Goal: Task Accomplishment & Management: Manage account settings

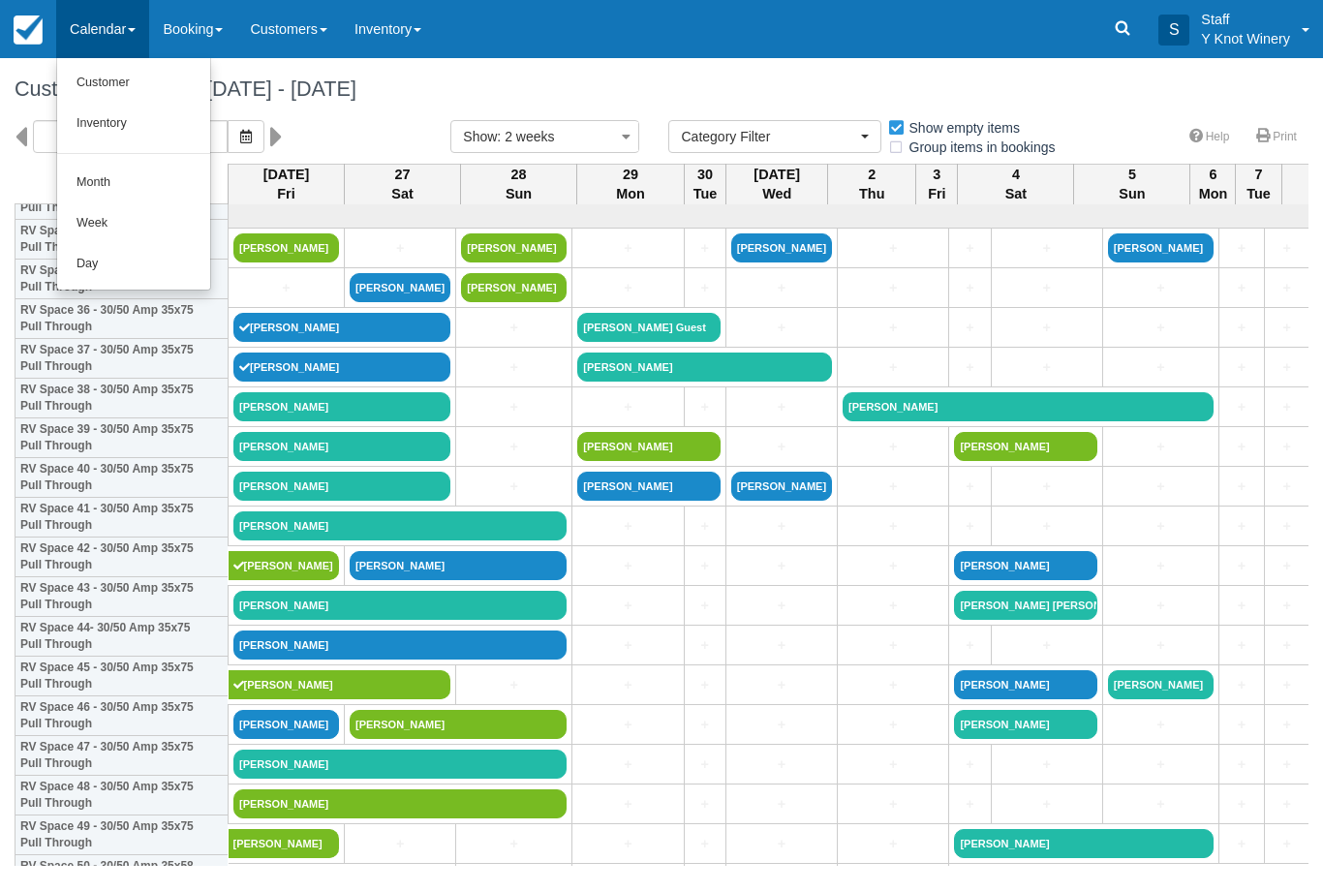
select select
click at [125, 87] on link "Customer" at bounding box center [133, 83] width 153 height 41
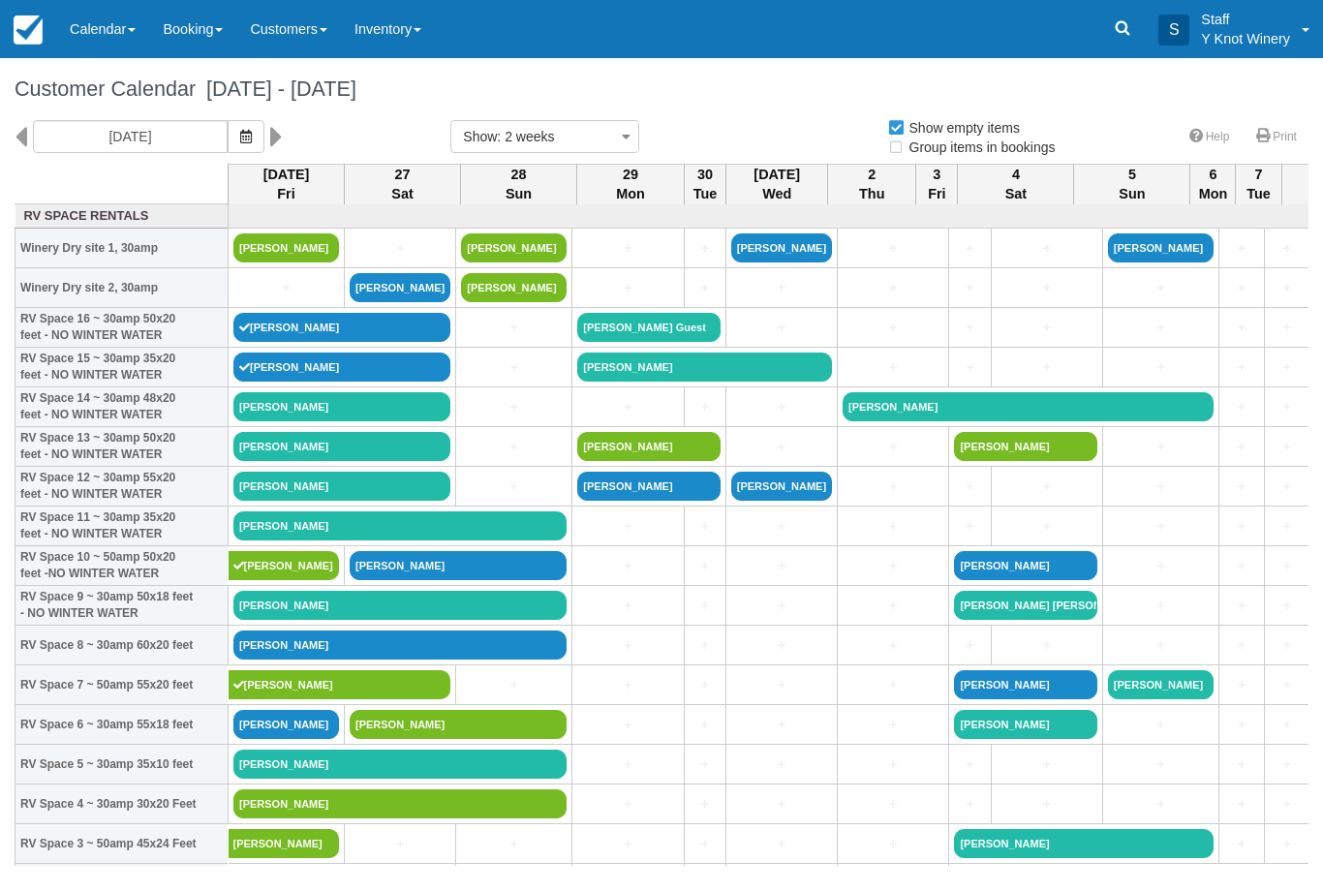
select select
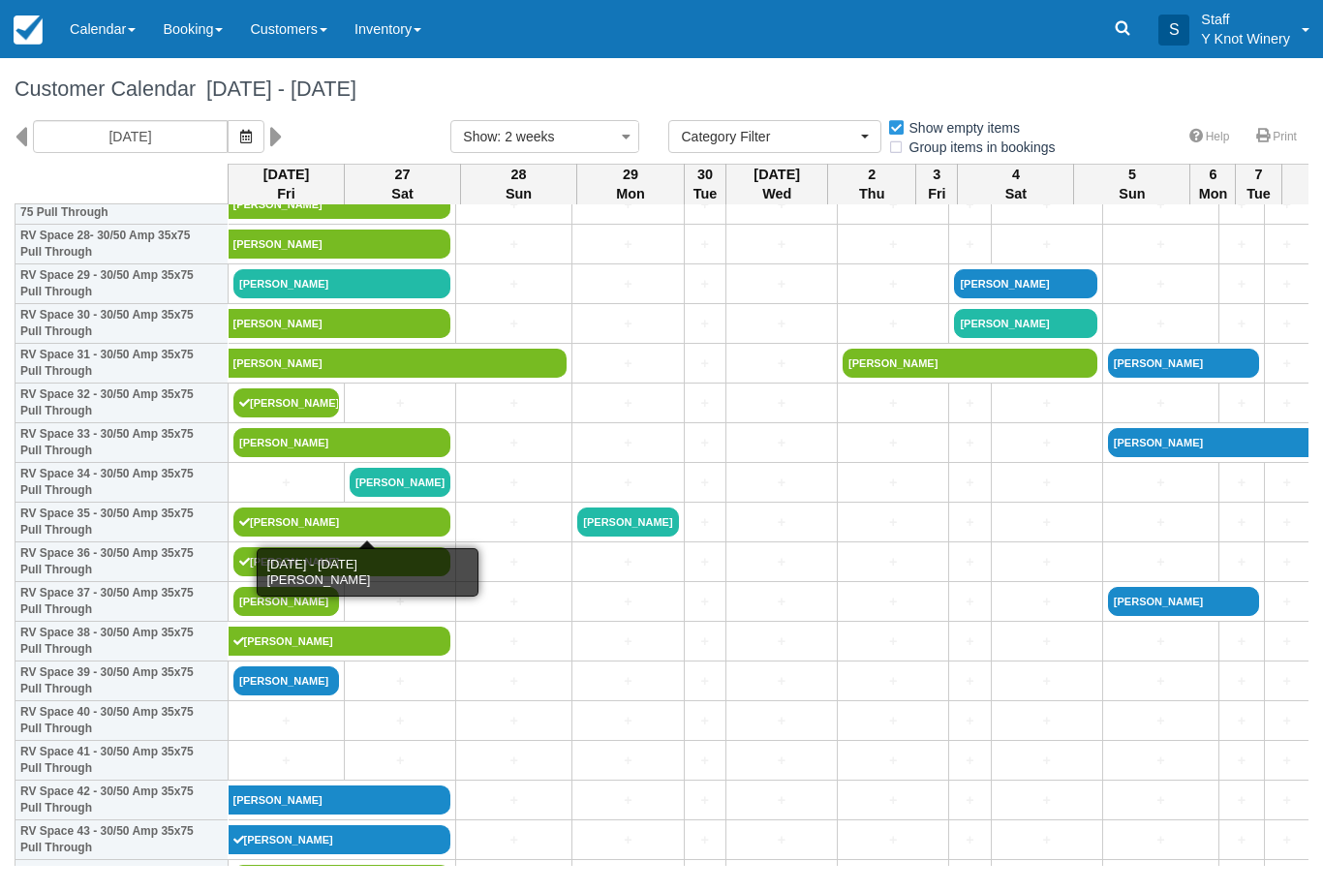
scroll to position [1153, 0]
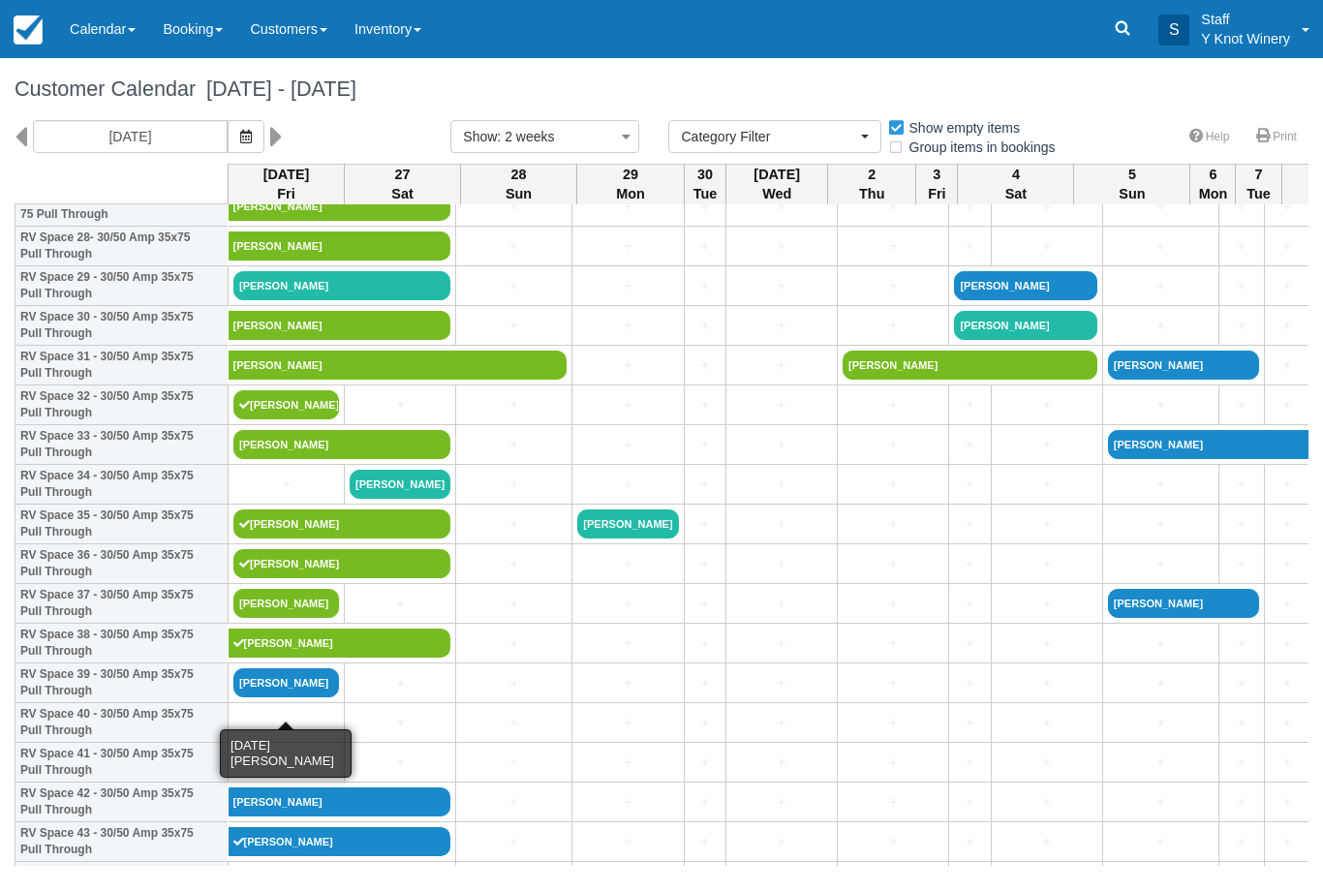
click at [299, 697] on link "Janis Hernandez" at bounding box center [286, 682] width 106 height 29
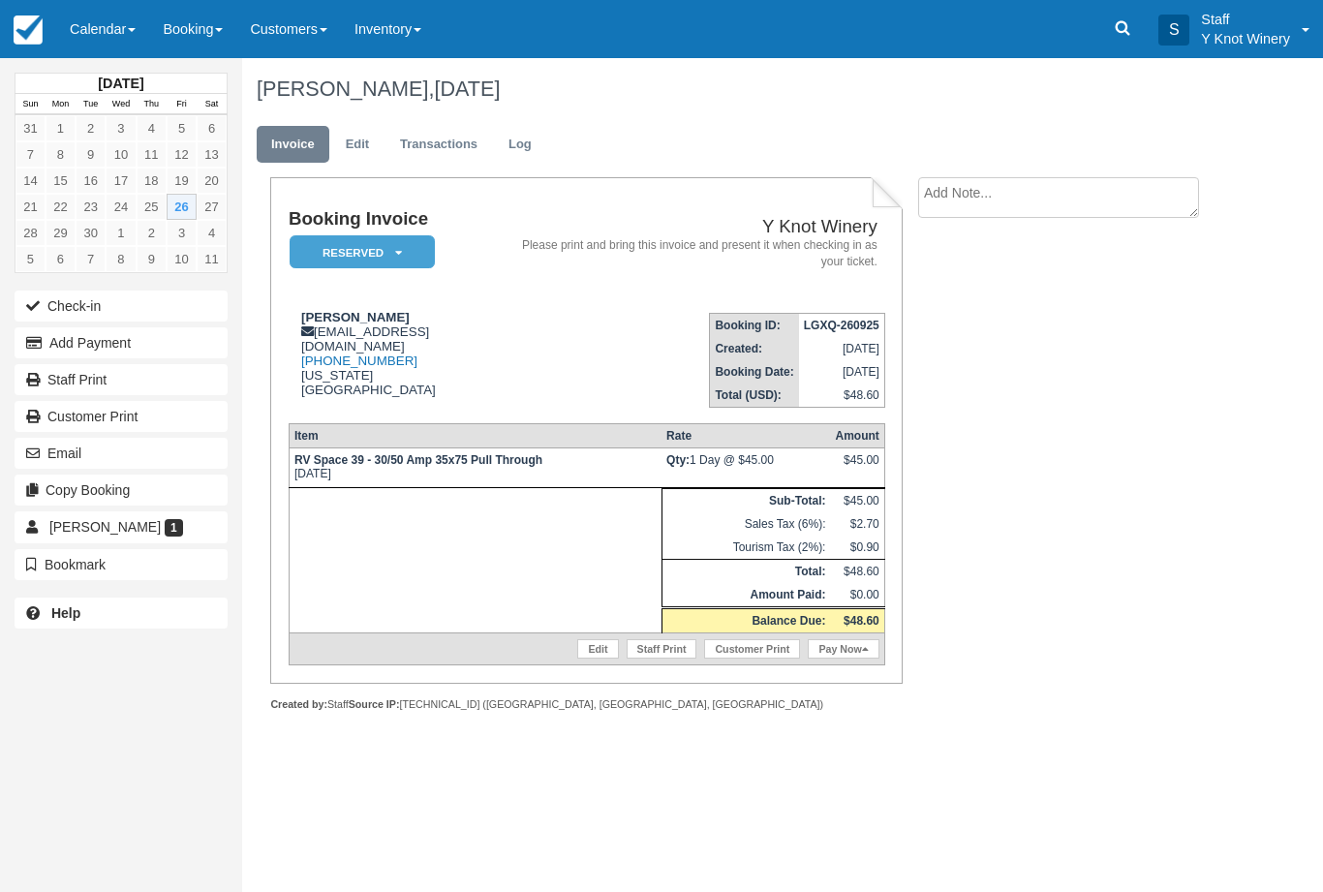
click at [98, 31] on link "Calendar" at bounding box center [102, 29] width 93 height 58
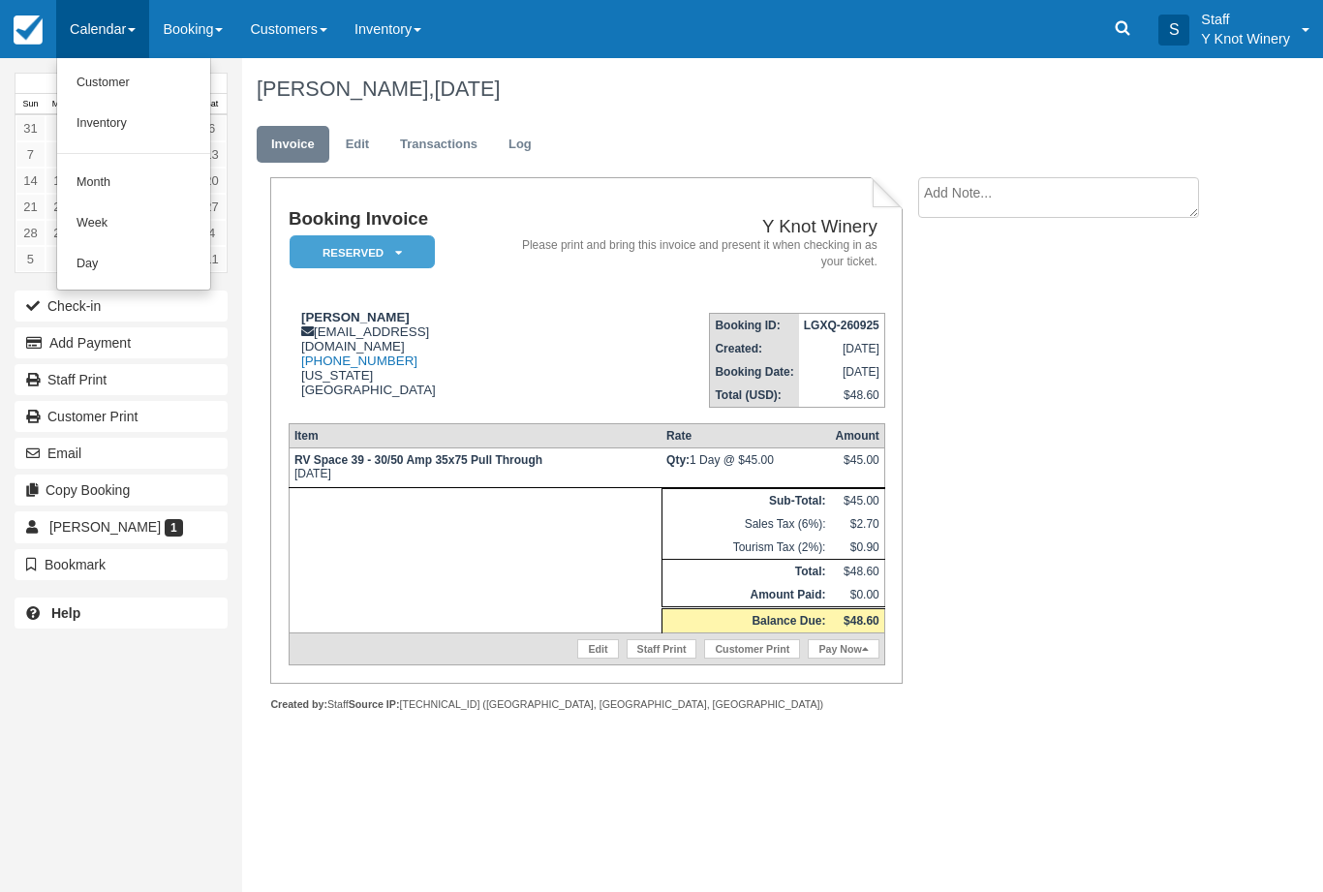
click at [92, 84] on link "Customer" at bounding box center [133, 83] width 153 height 41
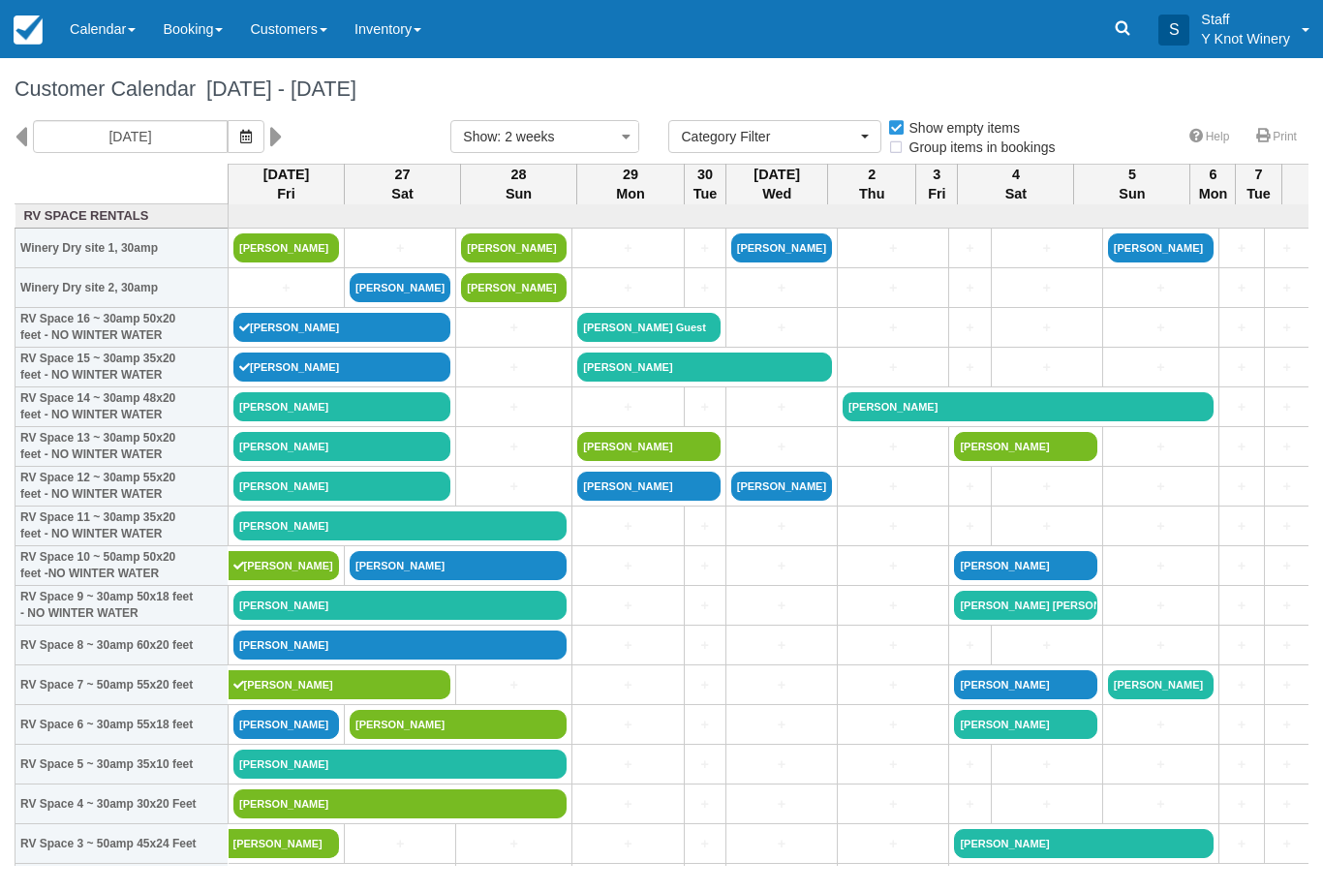
select select
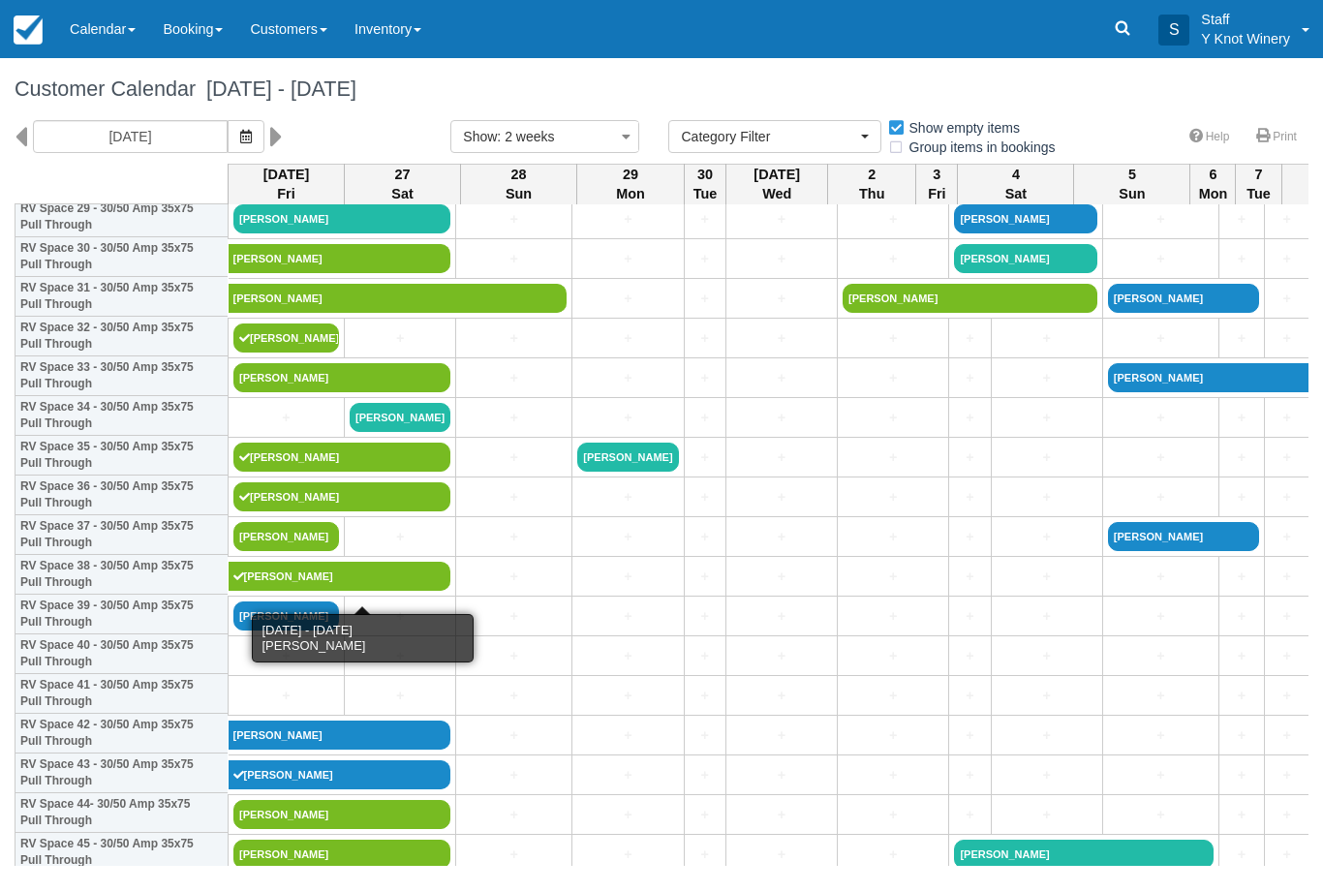
scroll to position [1222, 0]
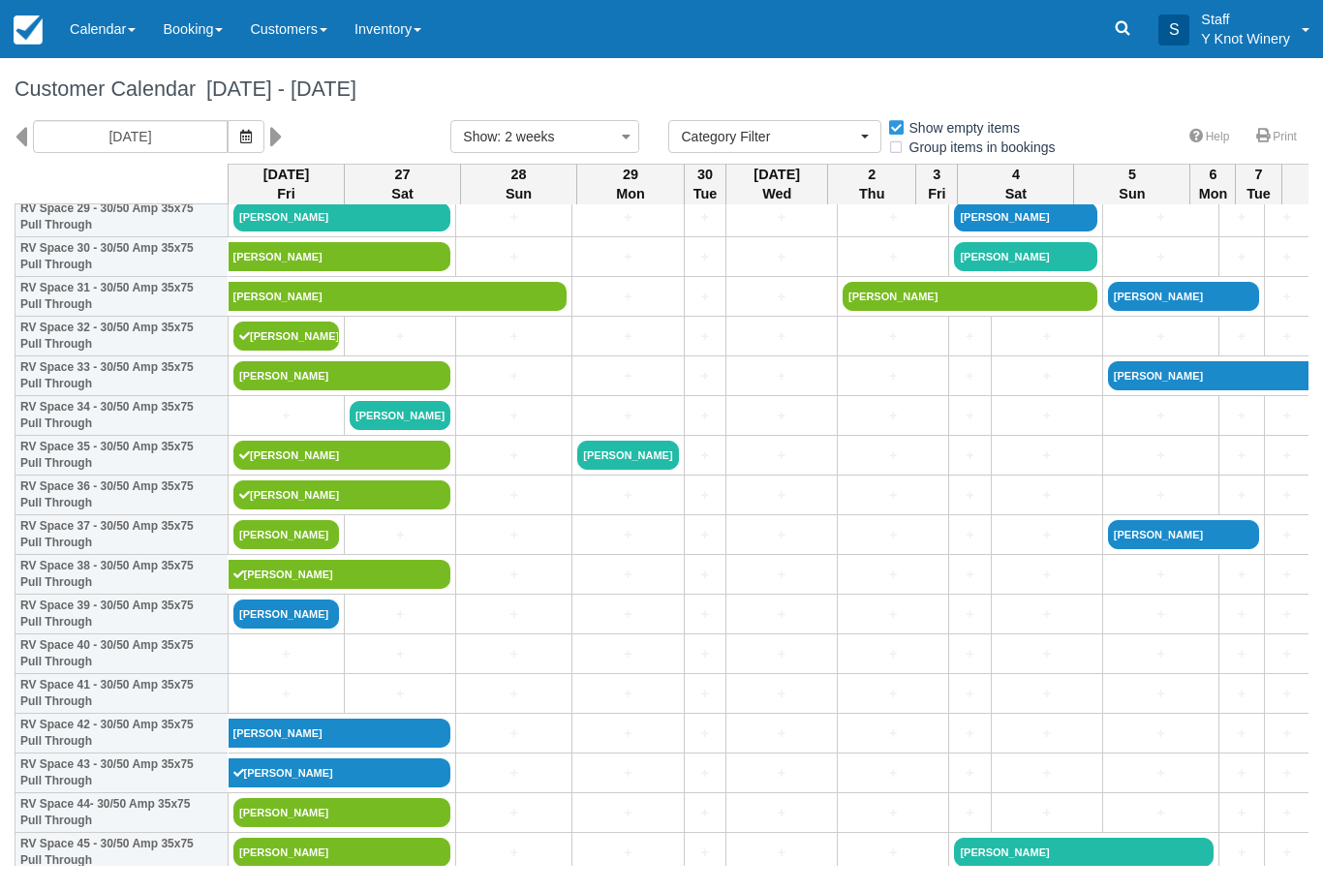
click at [238, 628] on link "[PERSON_NAME]" at bounding box center [286, 613] width 106 height 29
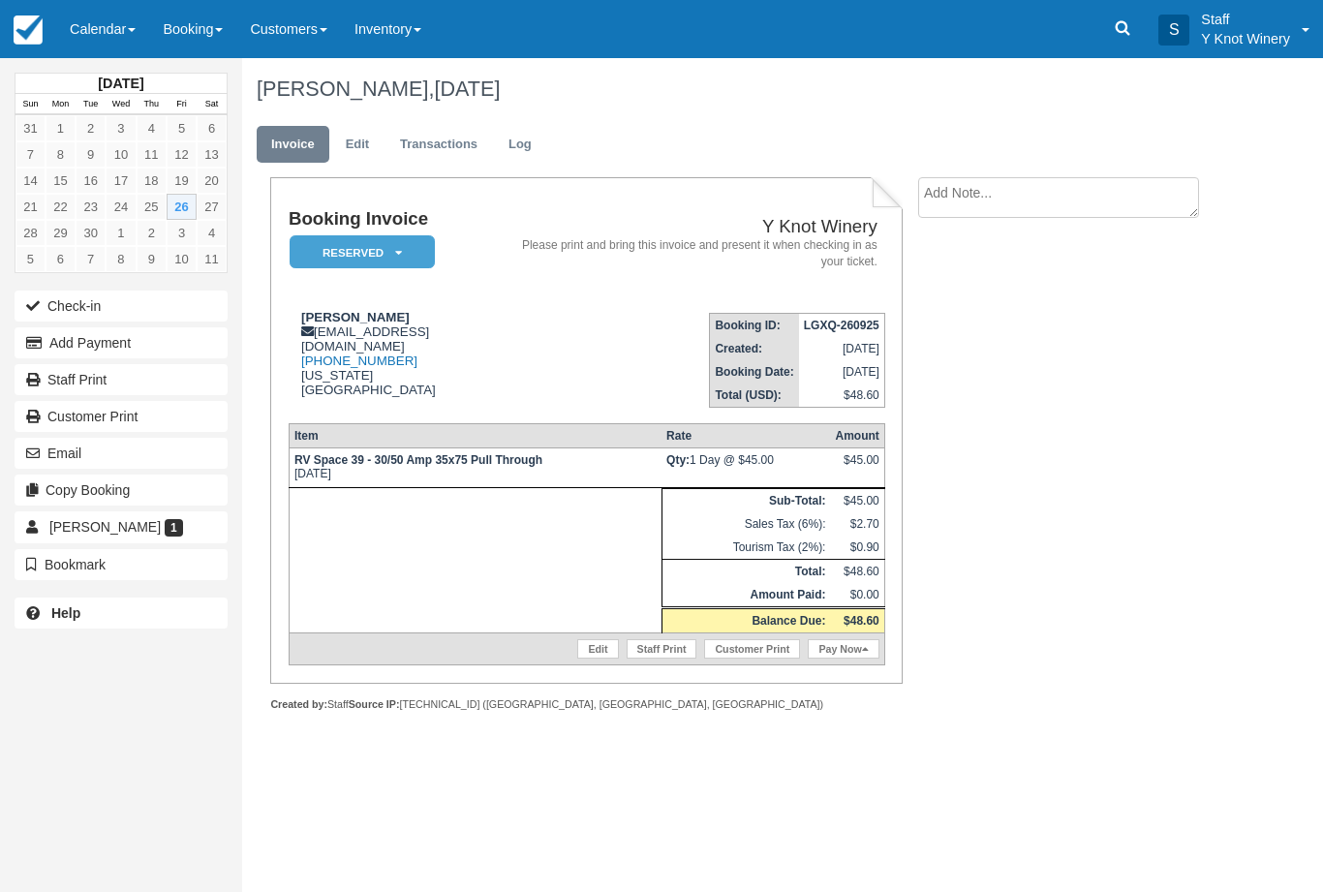
click at [586, 658] on link "Edit" at bounding box center [597, 648] width 41 height 19
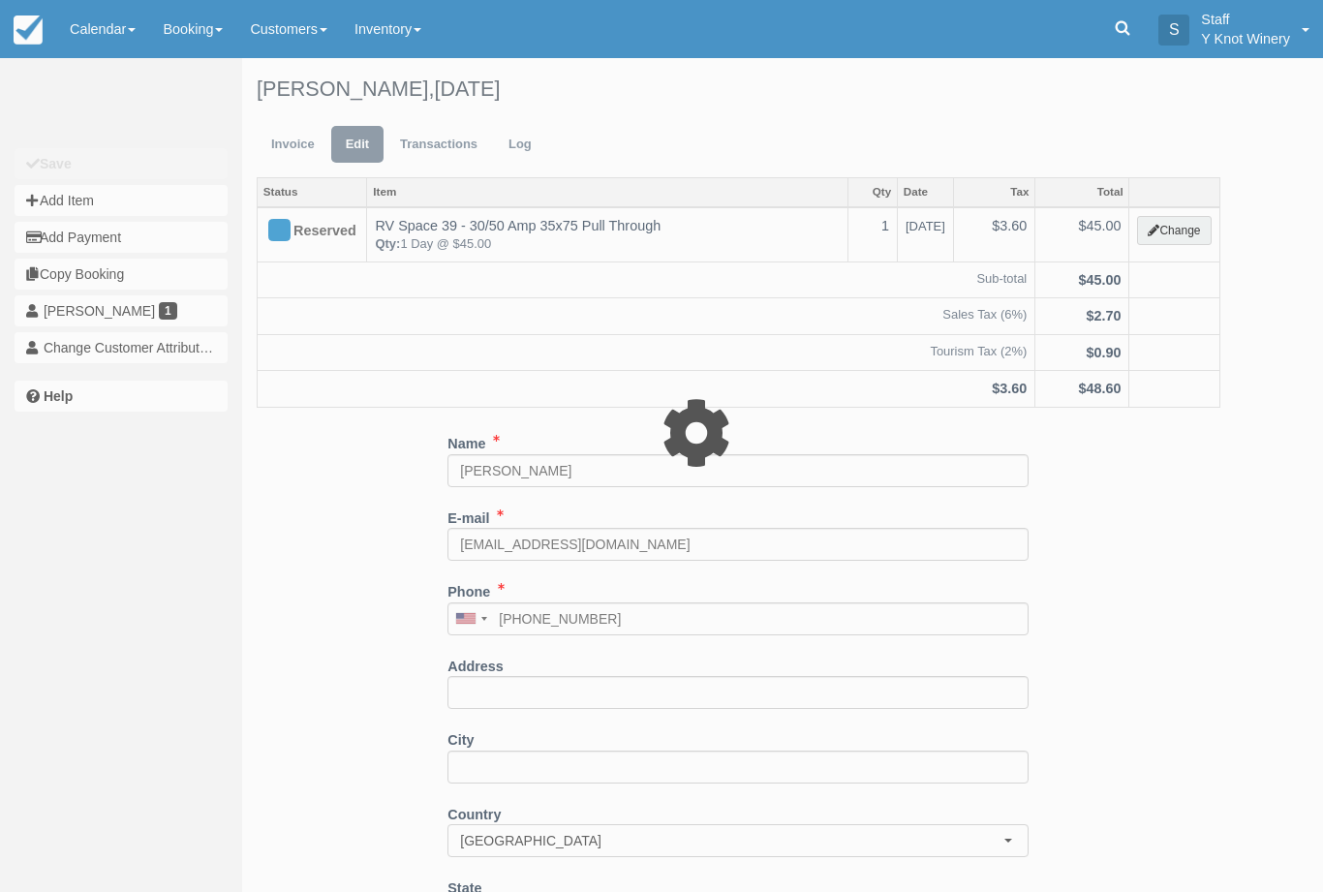
type input "45.00"
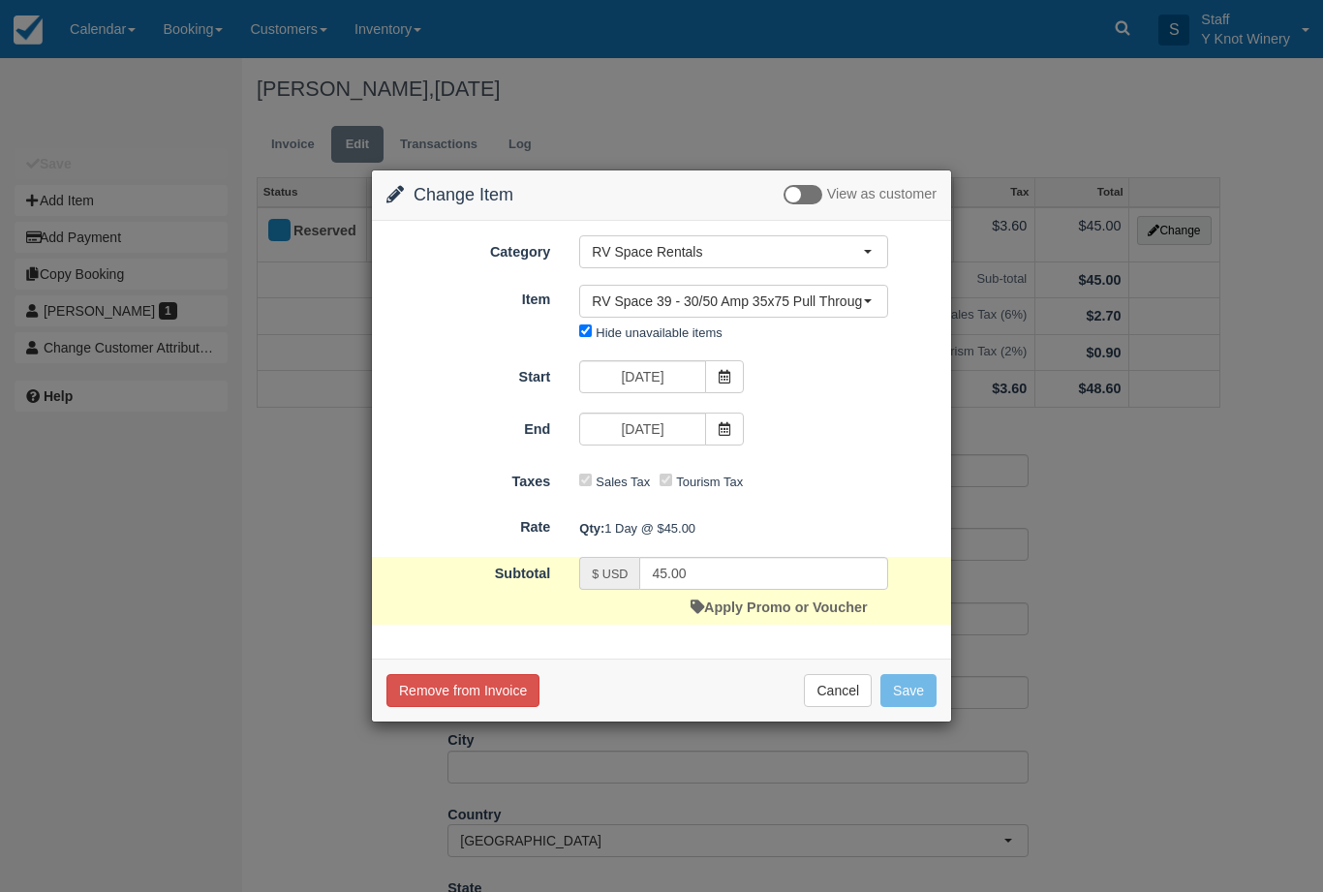
click at [729, 423] on icon at bounding box center [724, 429] width 14 height 14
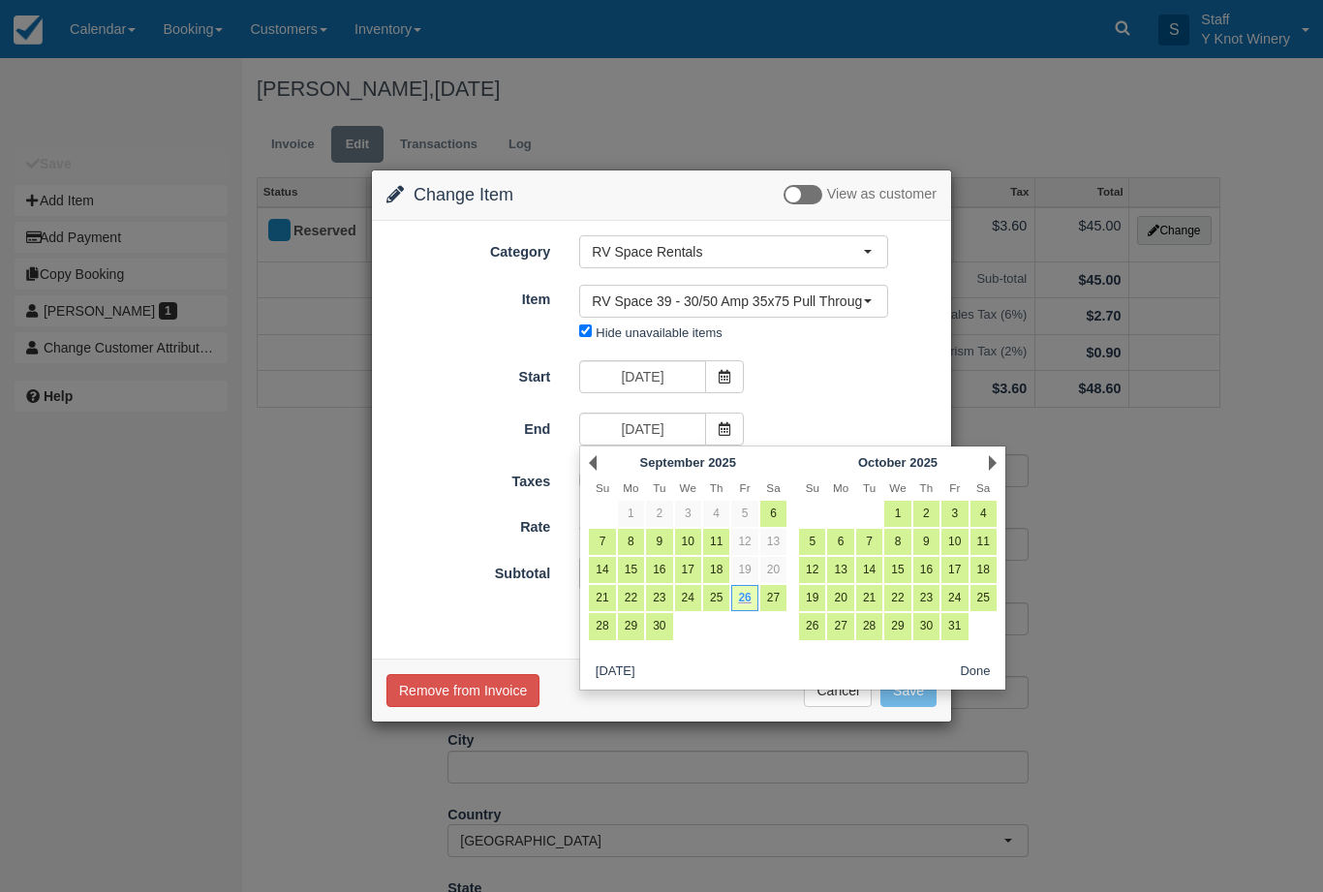
click at [768, 601] on link "27" at bounding box center [773, 598] width 26 height 26
type input "09/27/25"
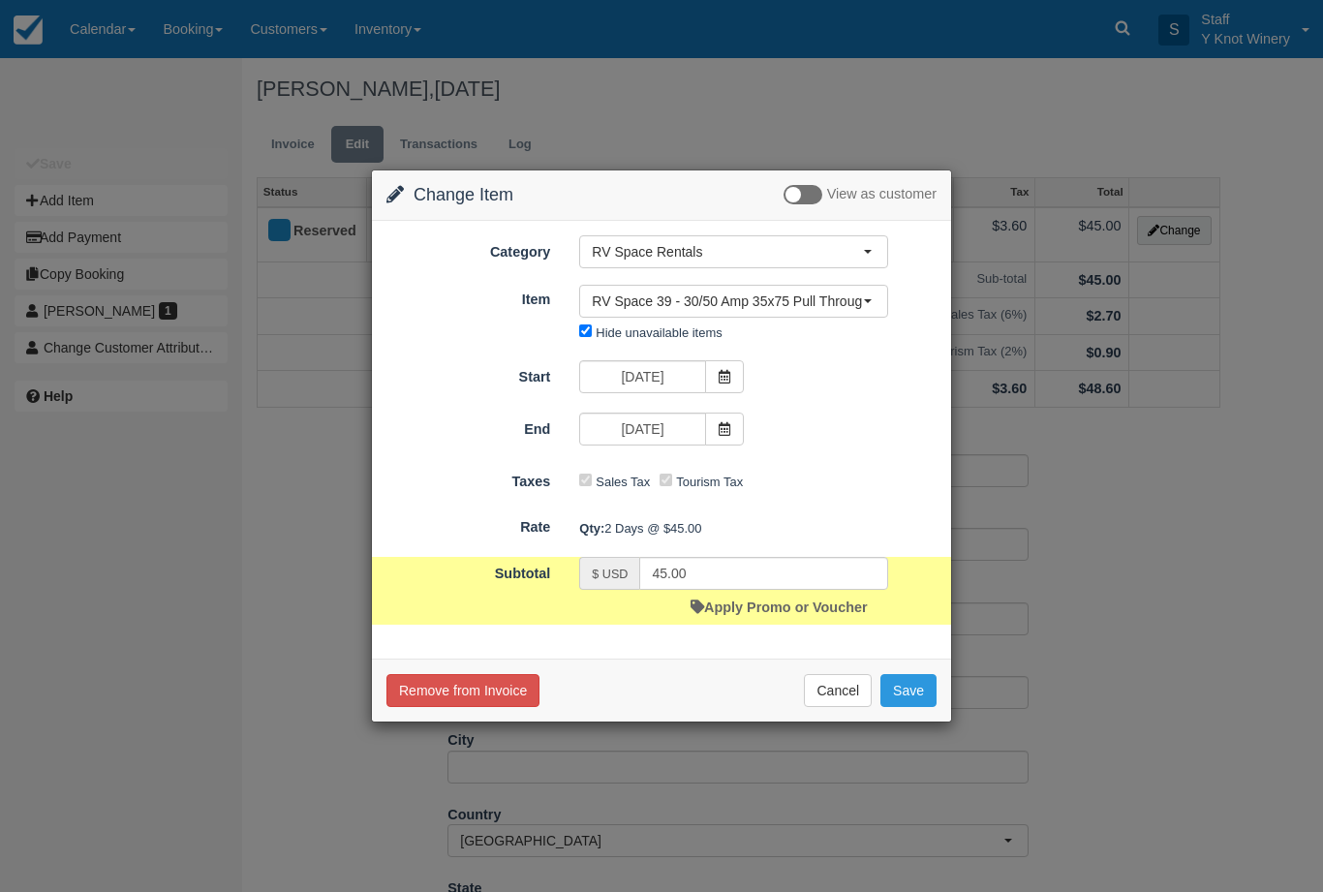
type input "90.00"
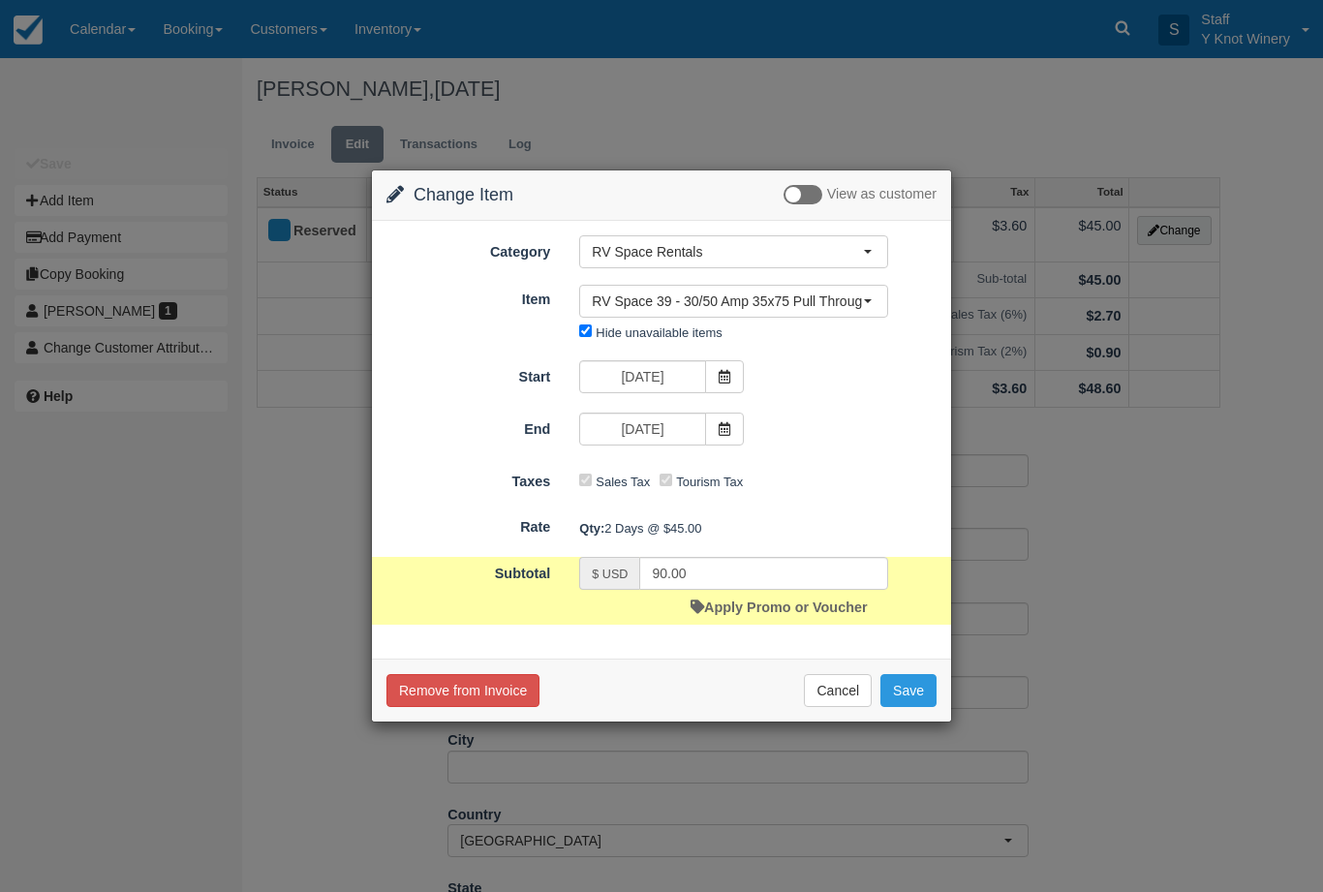
click at [903, 686] on button "Save" at bounding box center [908, 690] width 56 height 33
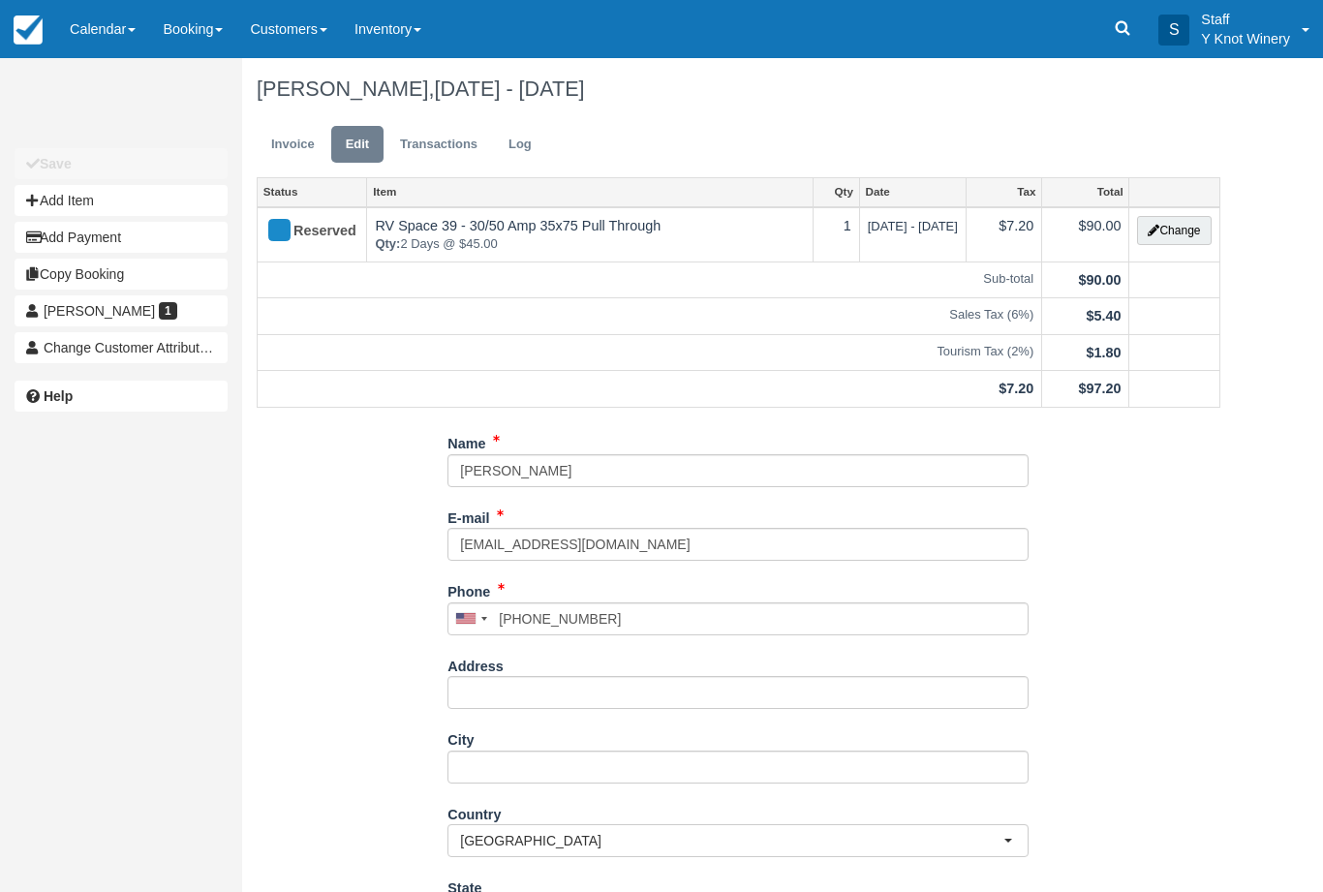
click at [281, 146] on link "Invoice" at bounding box center [293, 145] width 73 height 38
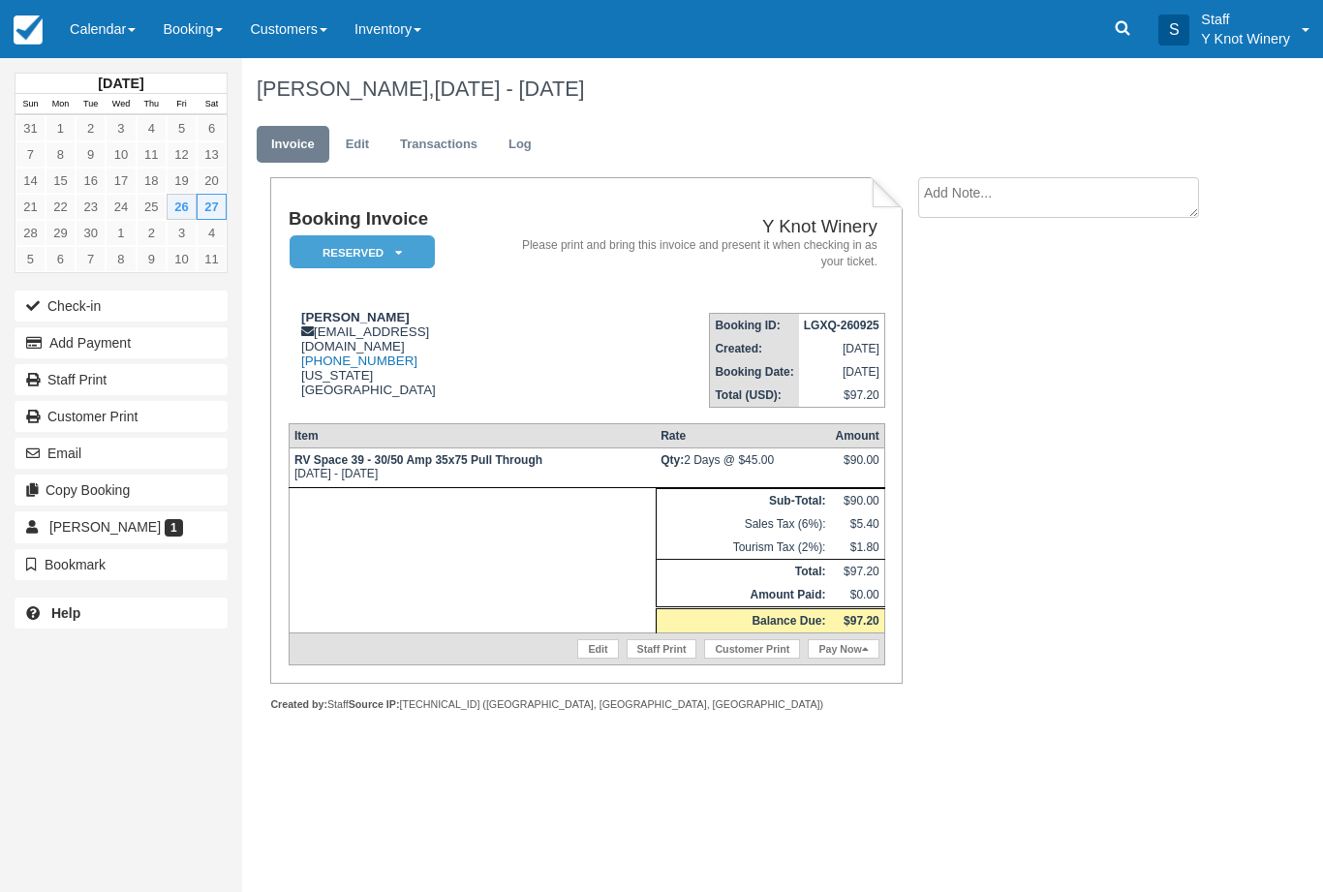
click at [88, 311] on button "Check-in" at bounding box center [121, 305] width 213 height 31
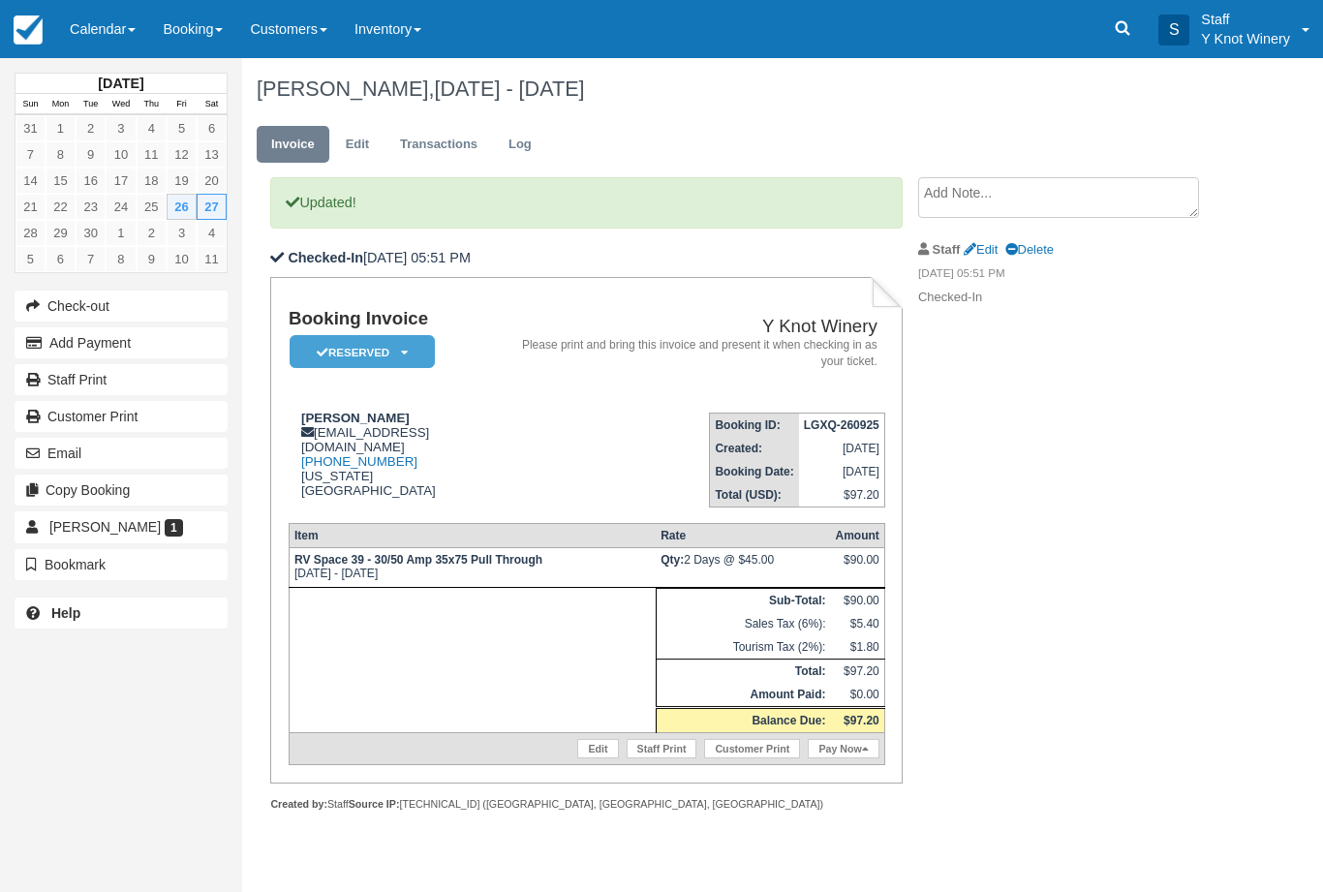
click at [847, 758] on link "Pay Now" at bounding box center [842, 748] width 71 height 19
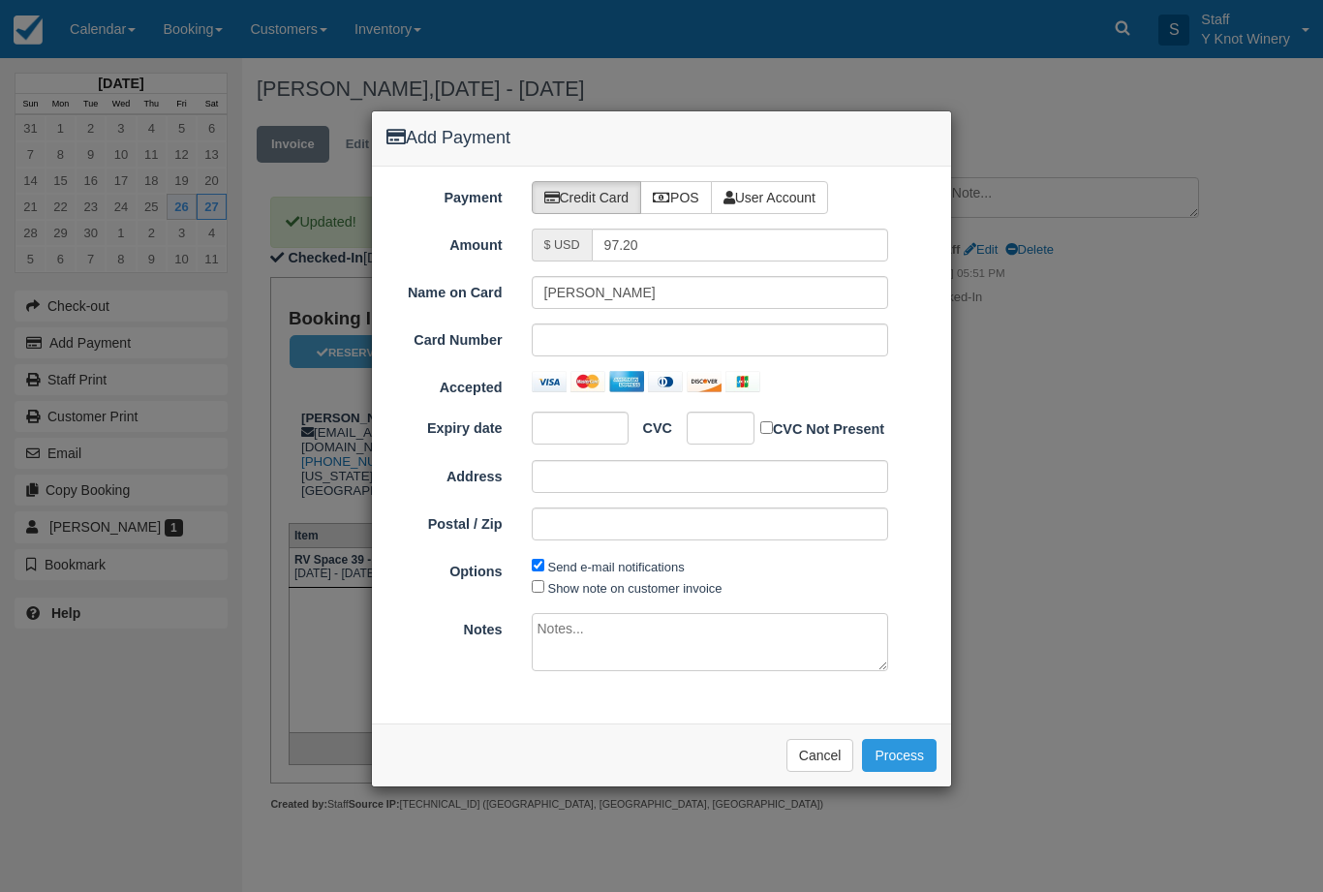
click at [823, 760] on button "Cancel" at bounding box center [820, 755] width 68 height 33
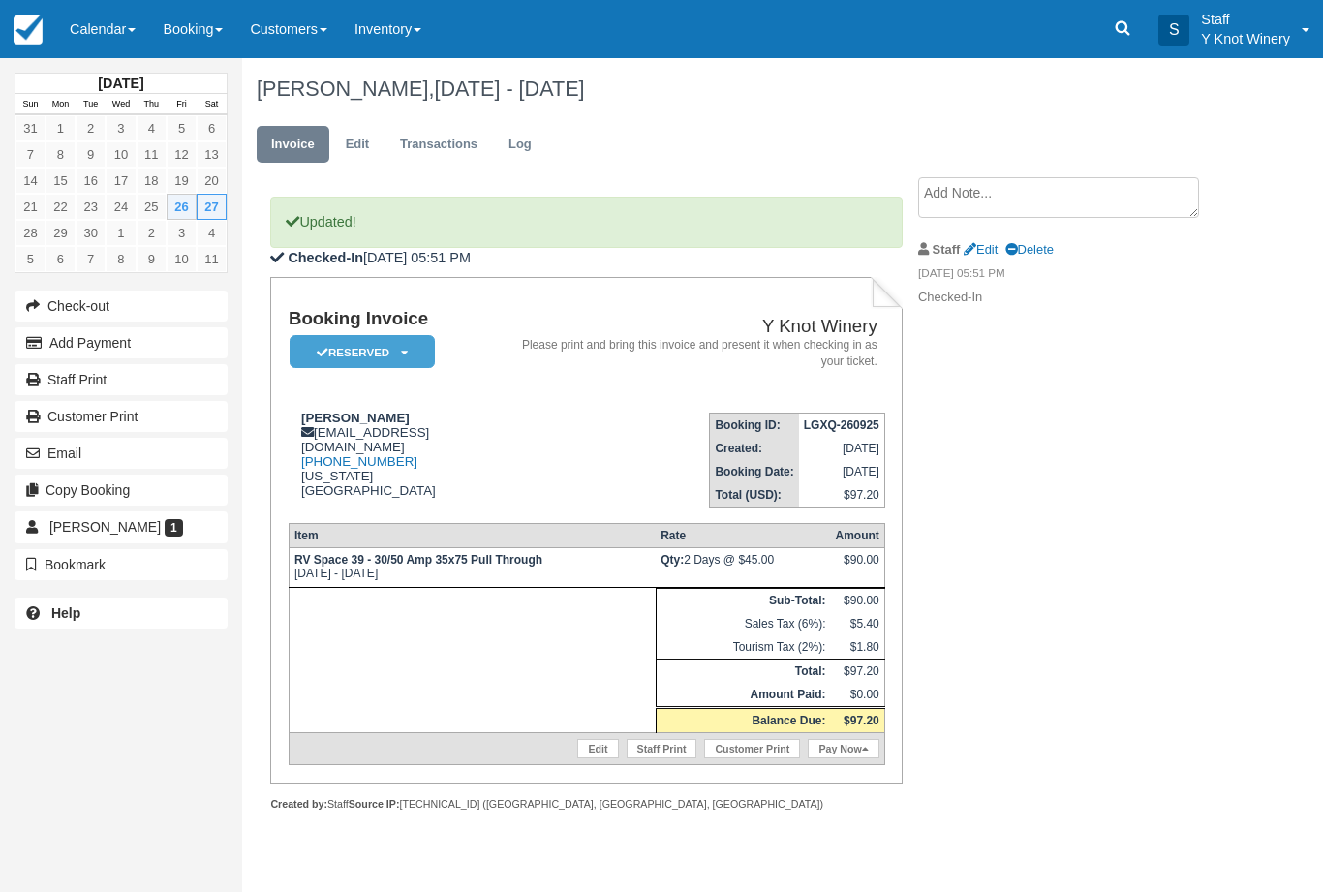
click at [845, 758] on link "Pay Now" at bounding box center [842, 748] width 71 height 19
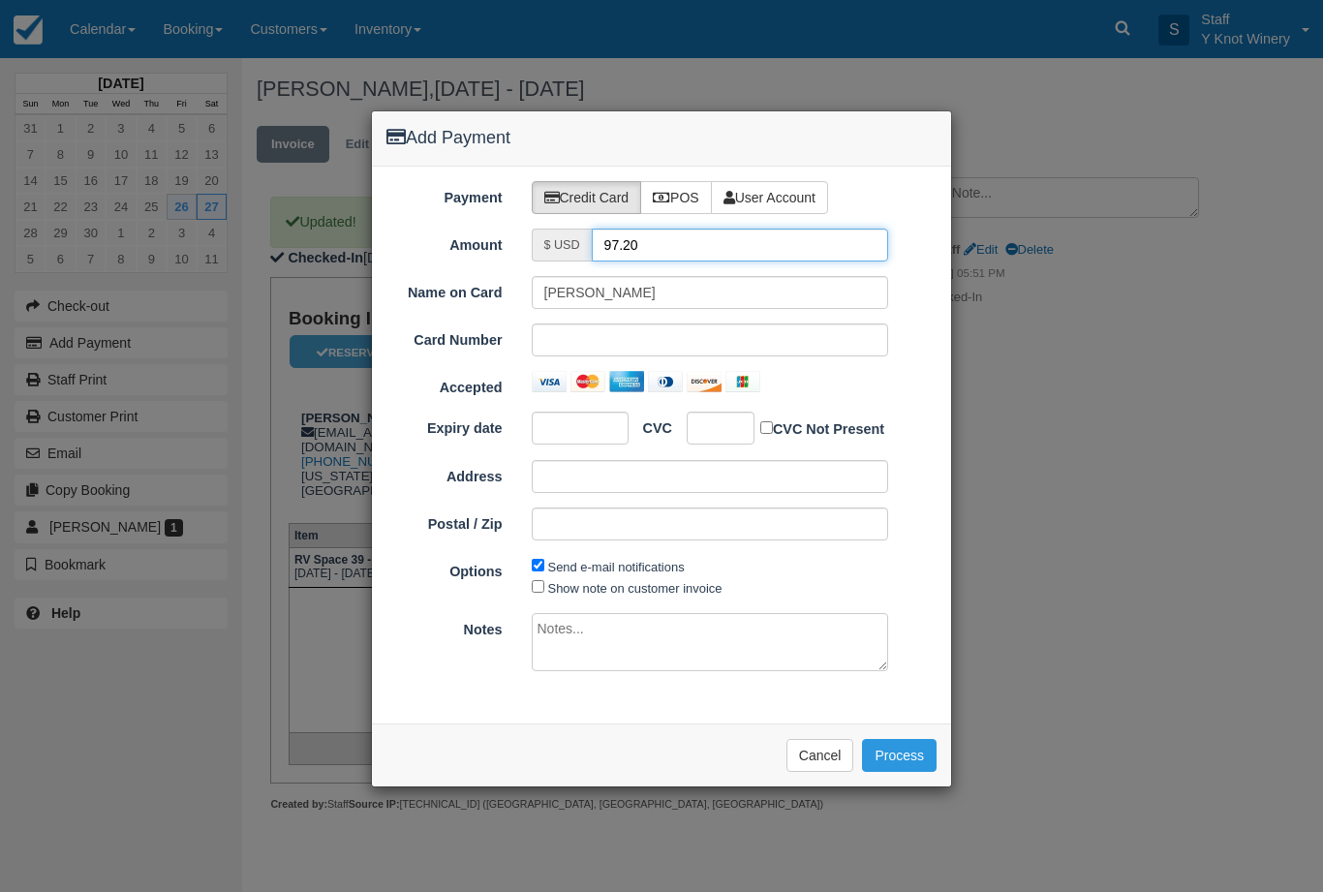
click at [680, 249] on input "97.20" at bounding box center [740, 244] width 297 height 33
type input "9"
type input "48.60"
click at [681, 189] on label "POS" at bounding box center [676, 197] width 72 height 33
radio input "true"
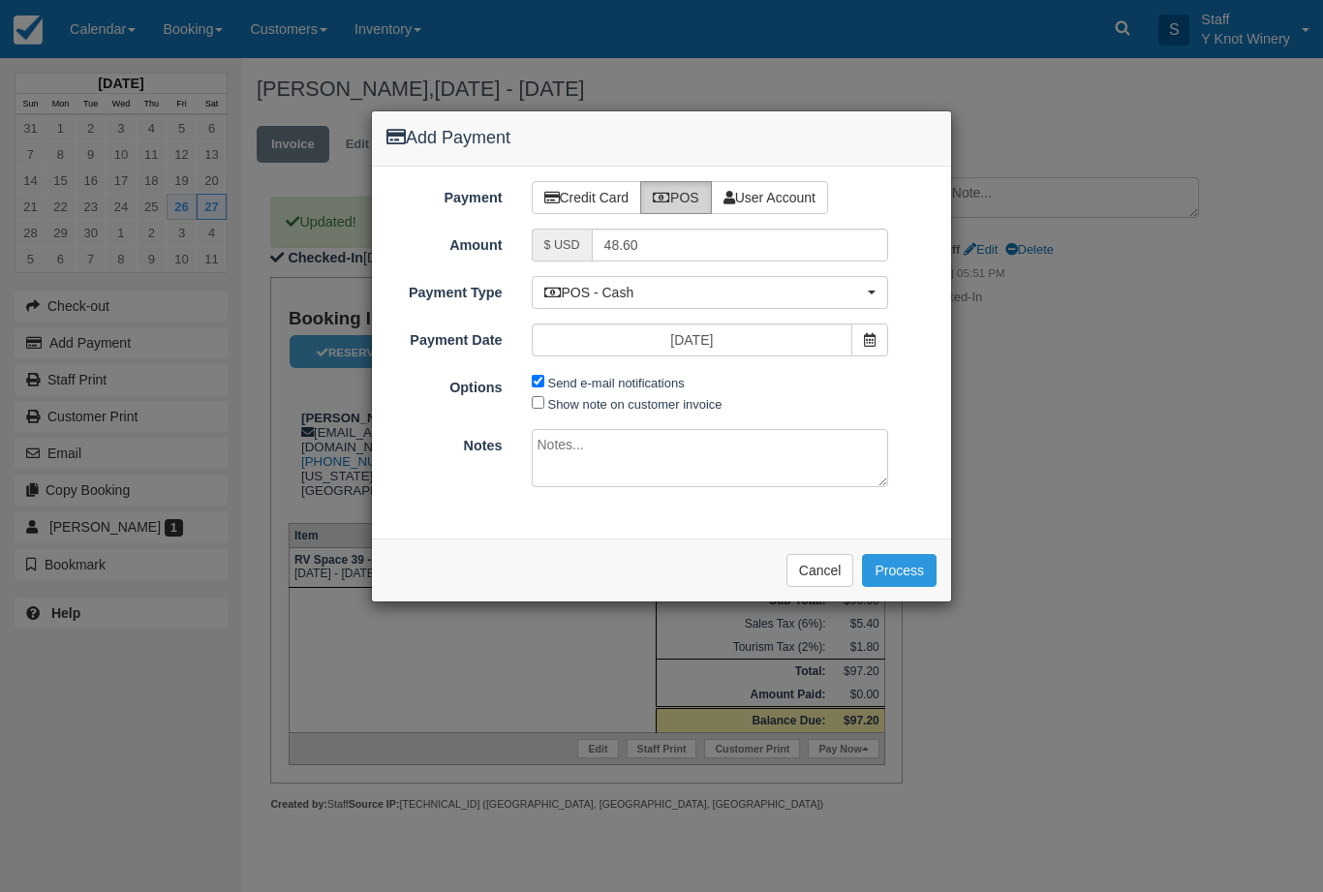
click at [910, 564] on button "Process" at bounding box center [899, 570] width 75 height 33
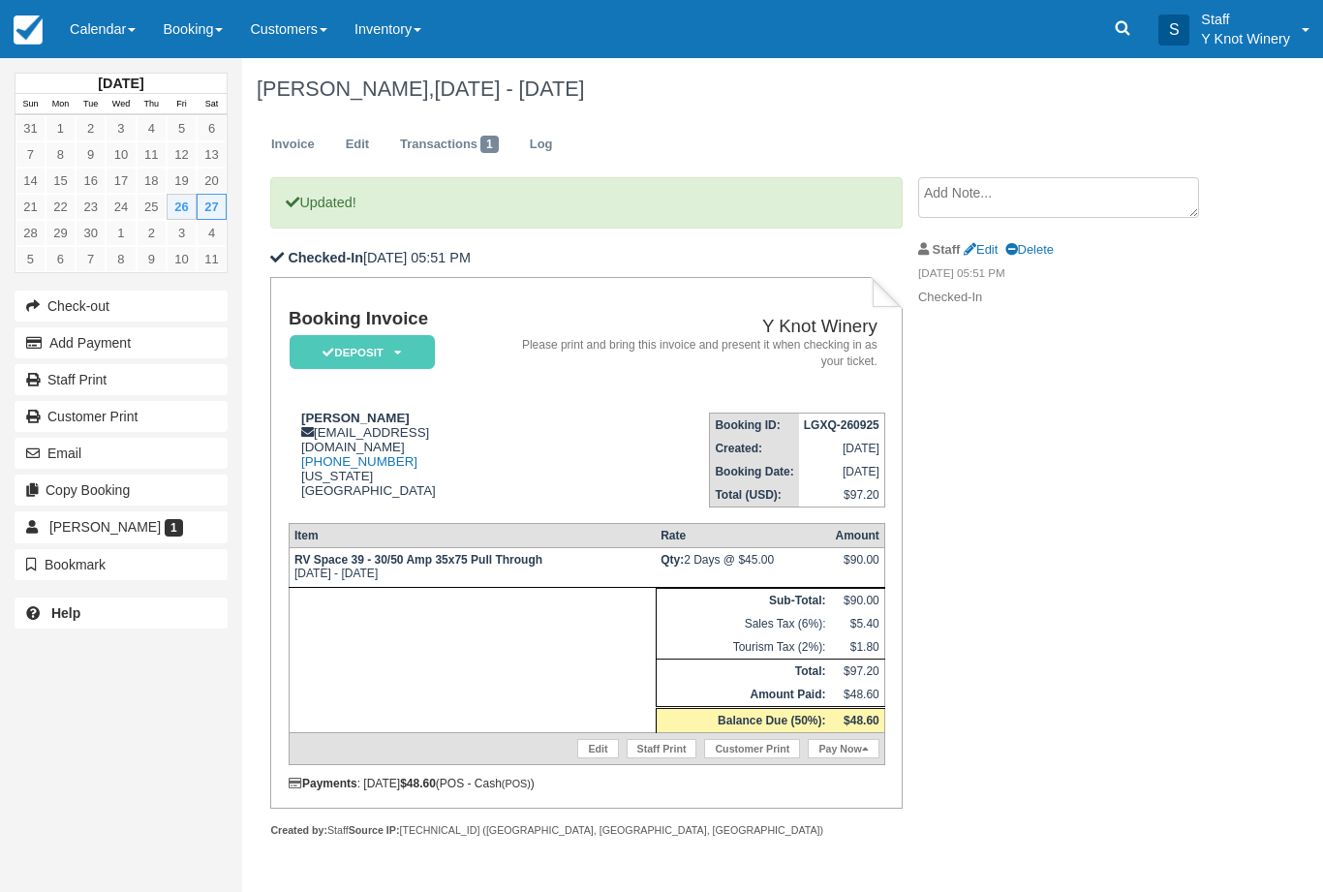
click at [104, 30] on link "Calendar" at bounding box center [102, 29] width 93 height 58
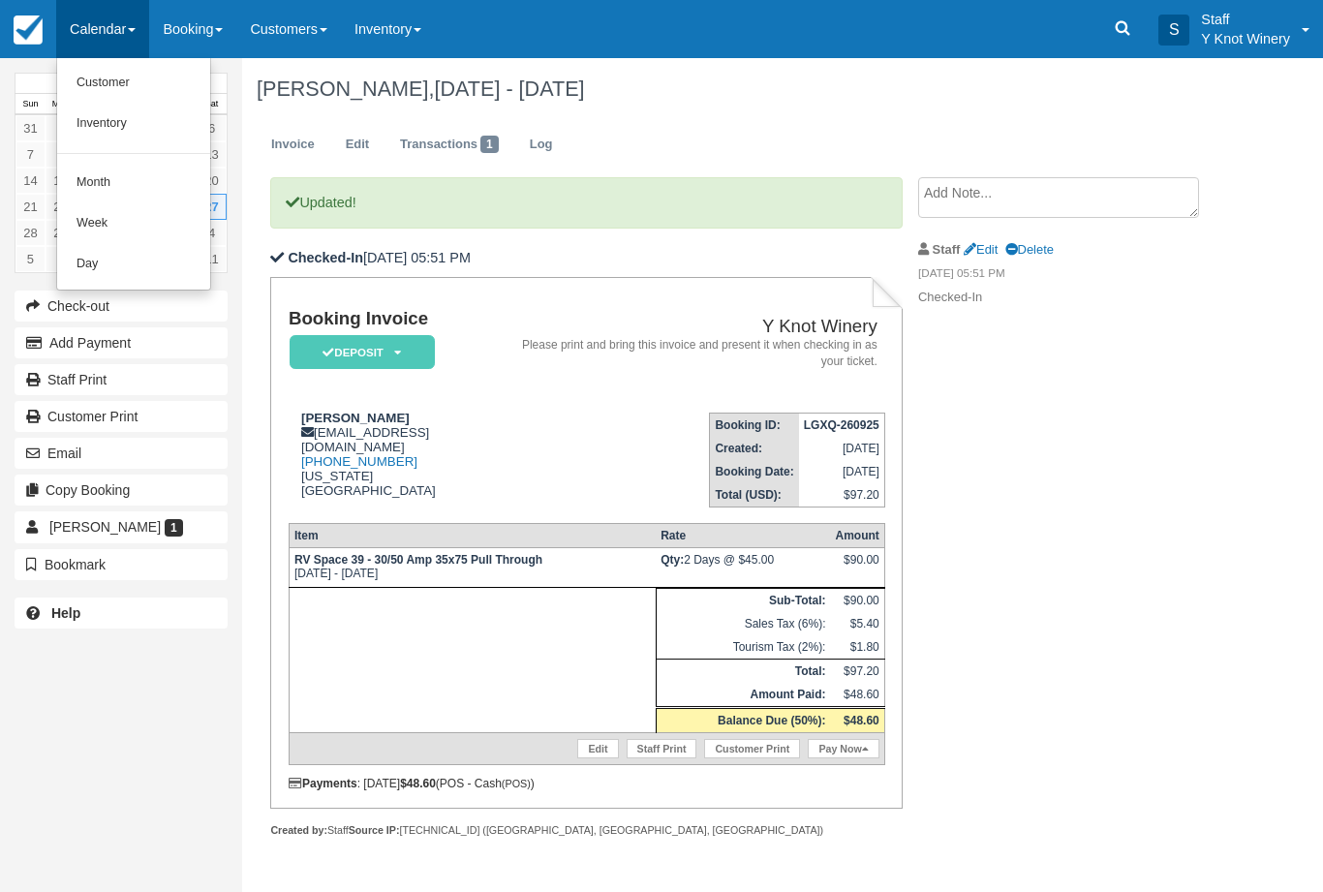
click at [112, 79] on link "Customer" at bounding box center [133, 83] width 153 height 41
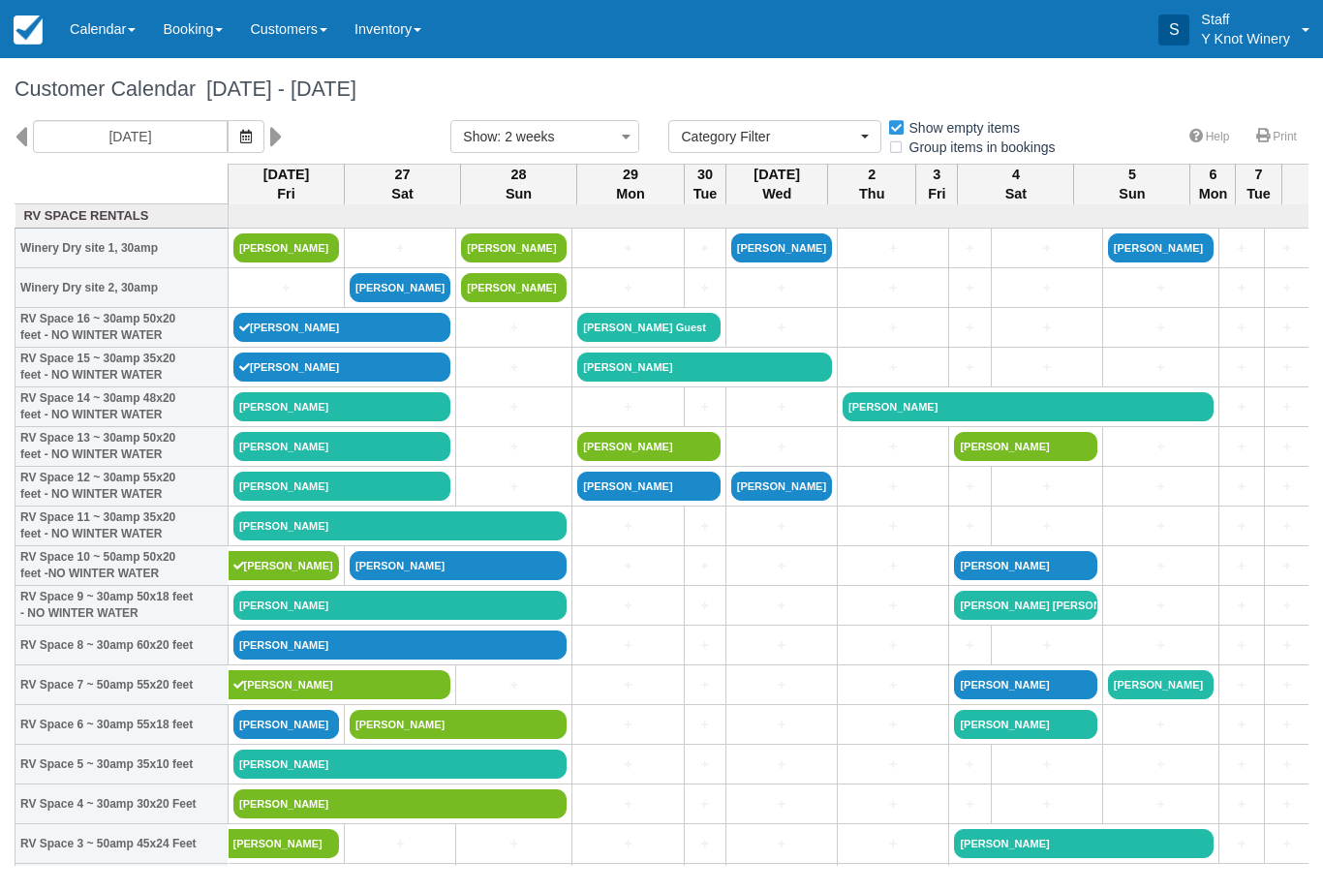
select select
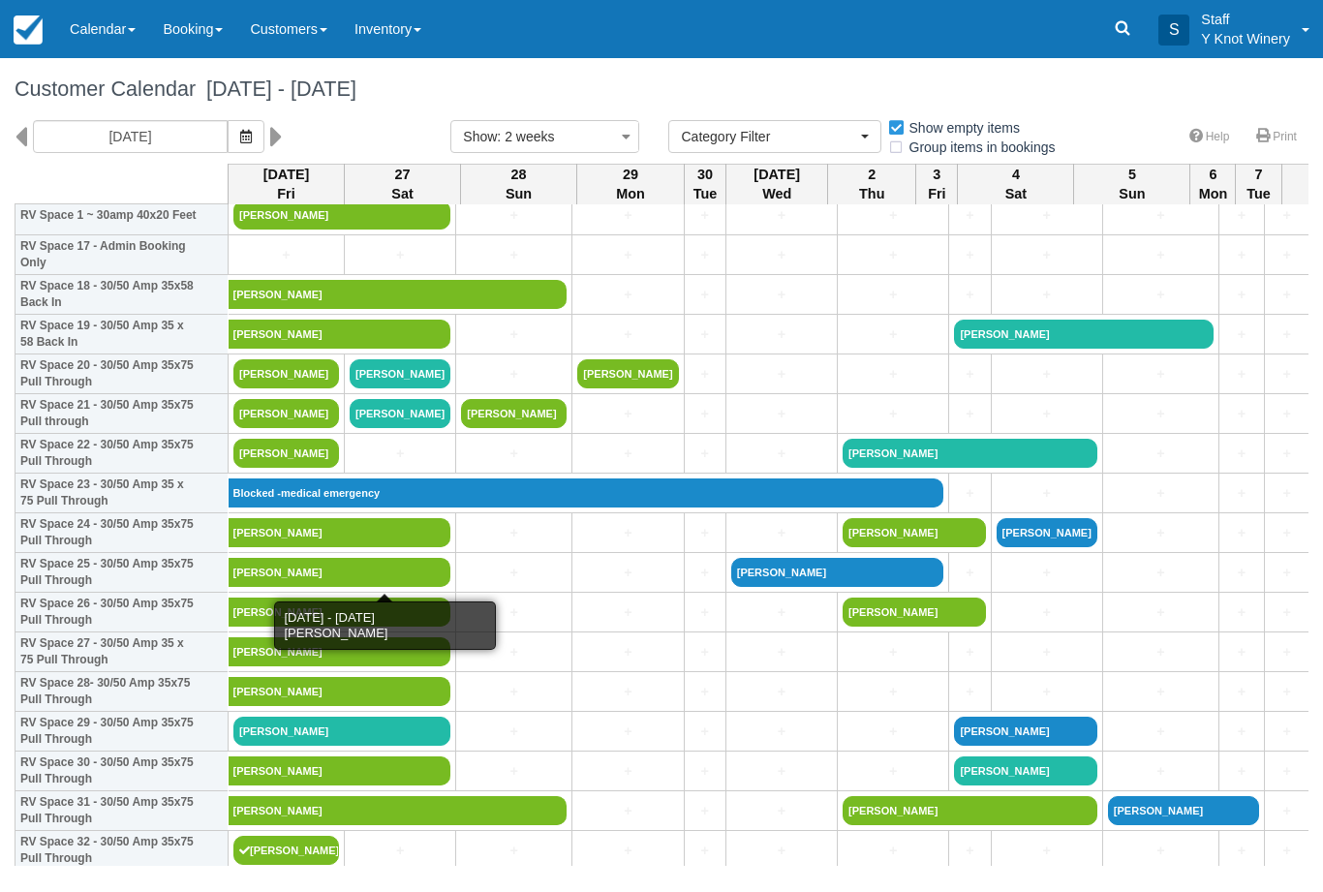
scroll to position [709, 0]
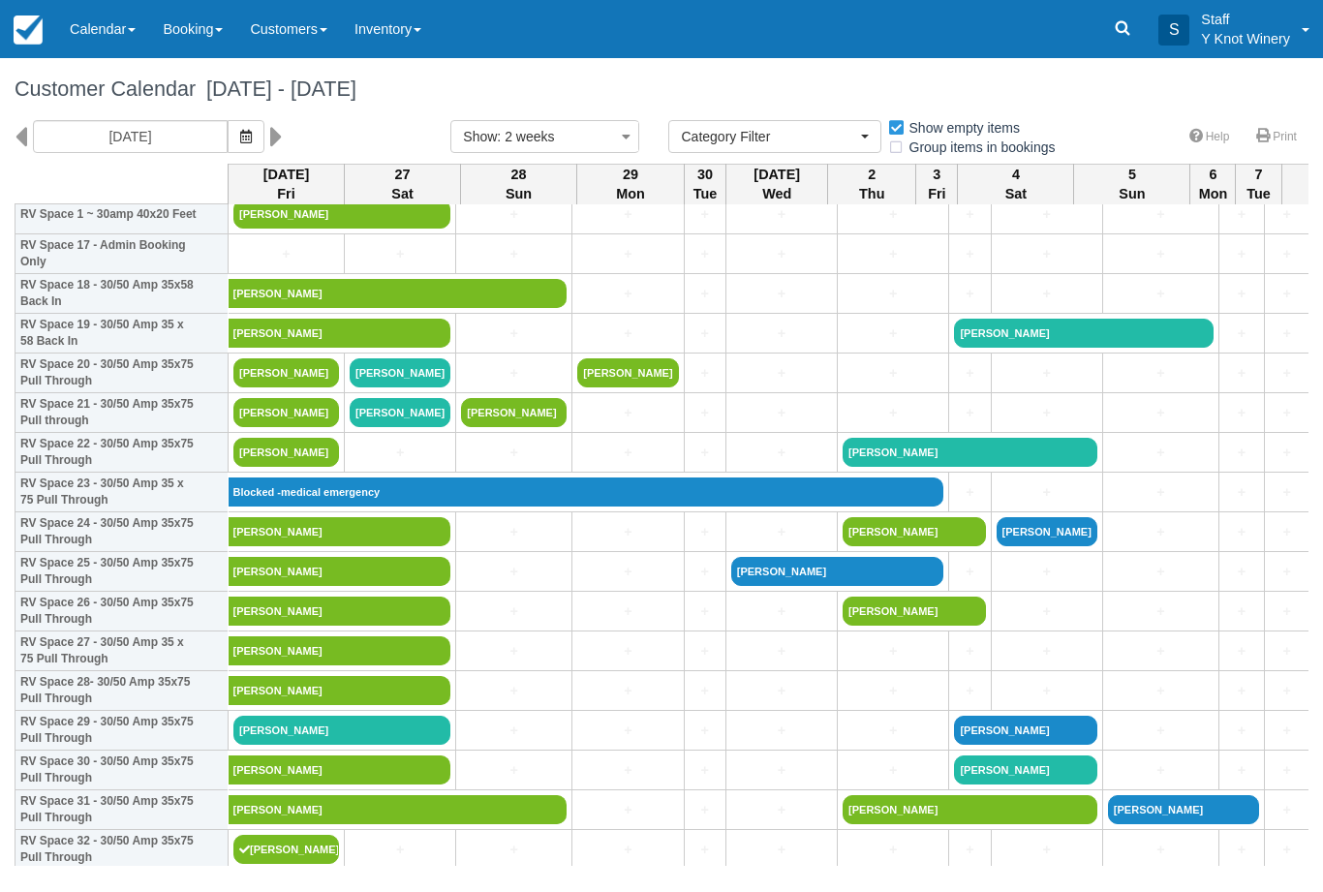
click at [103, 45] on link "Calendar" at bounding box center [102, 29] width 93 height 58
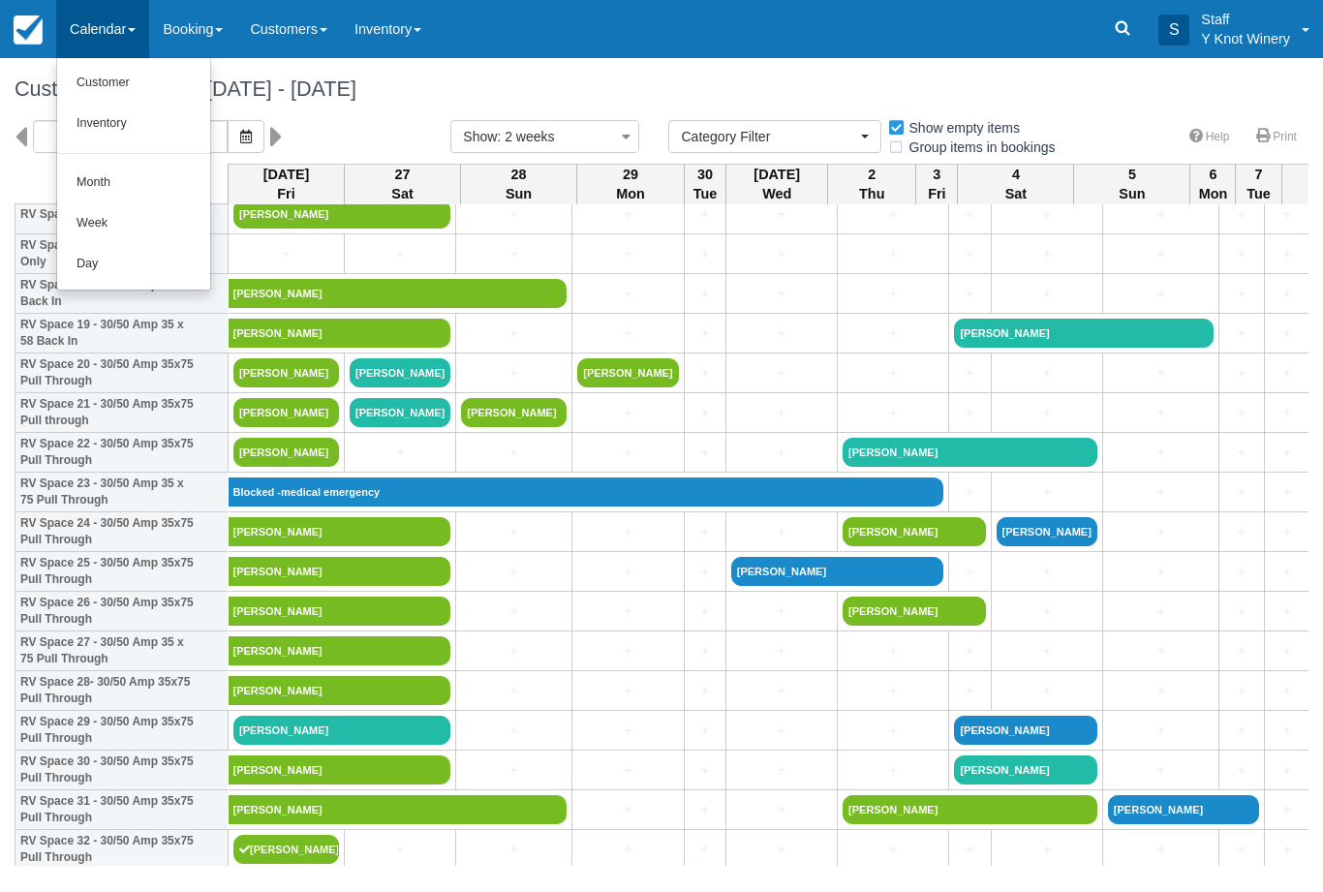
click at [118, 80] on link "Customer" at bounding box center [133, 83] width 153 height 41
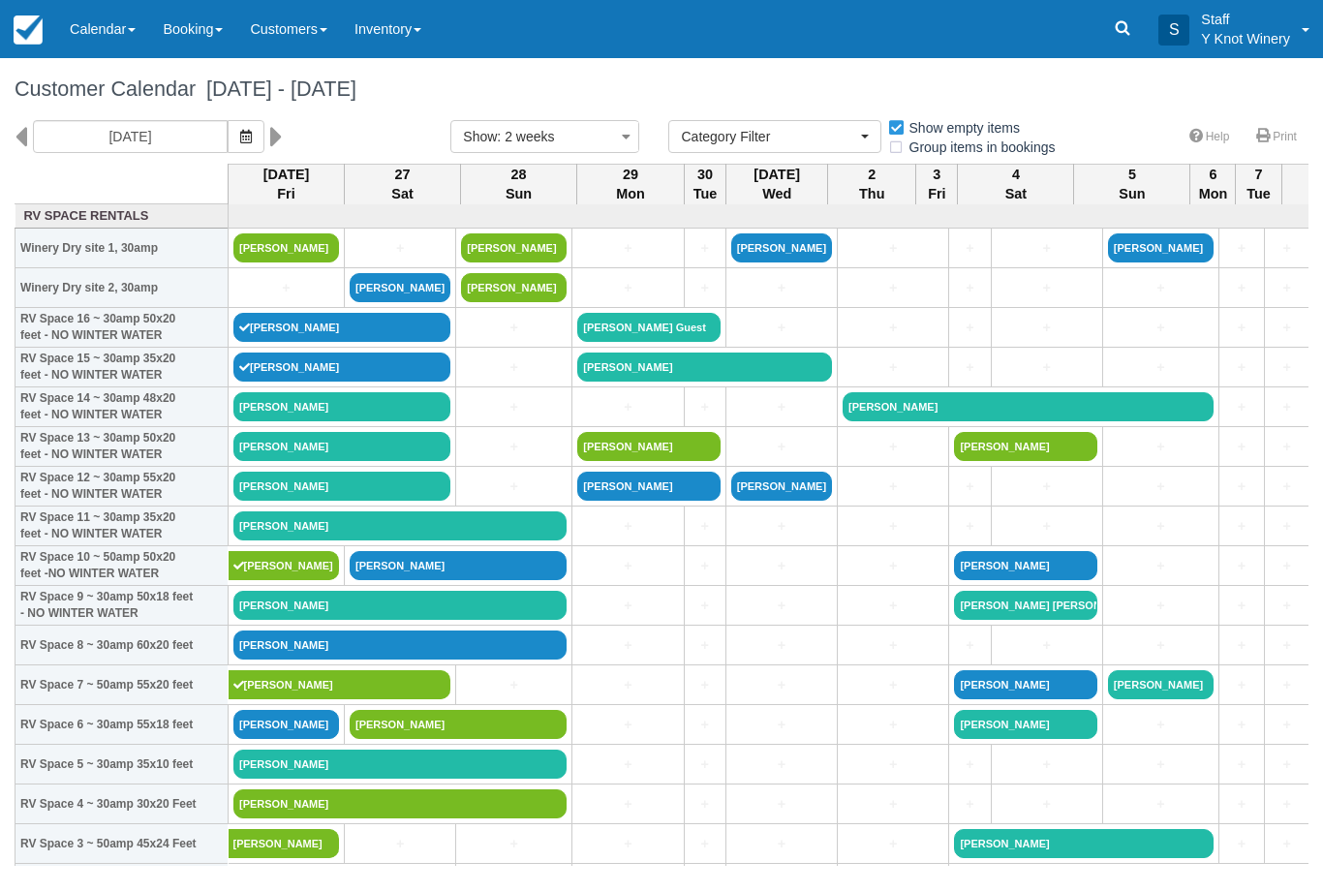
select select
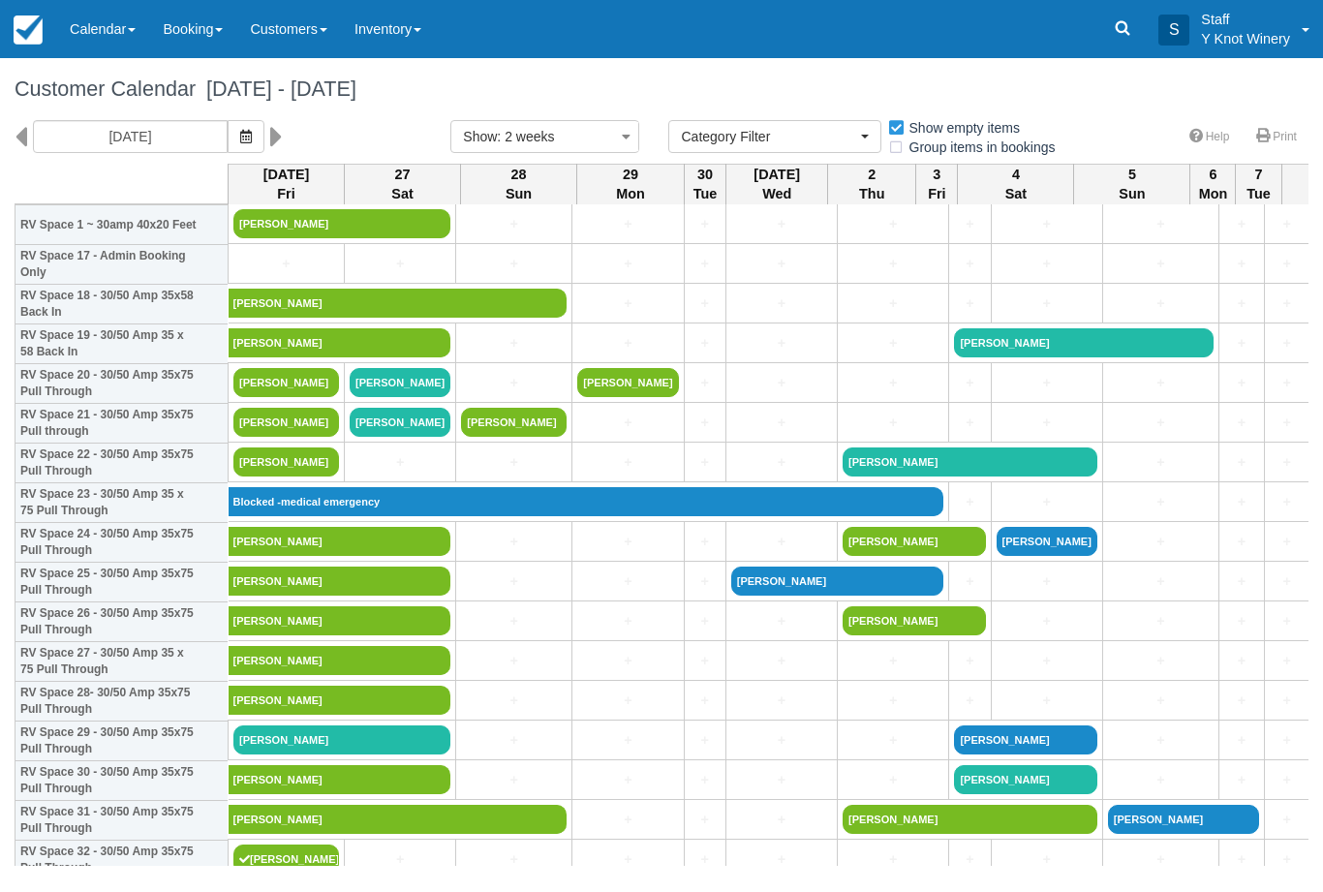
scroll to position [700, 0]
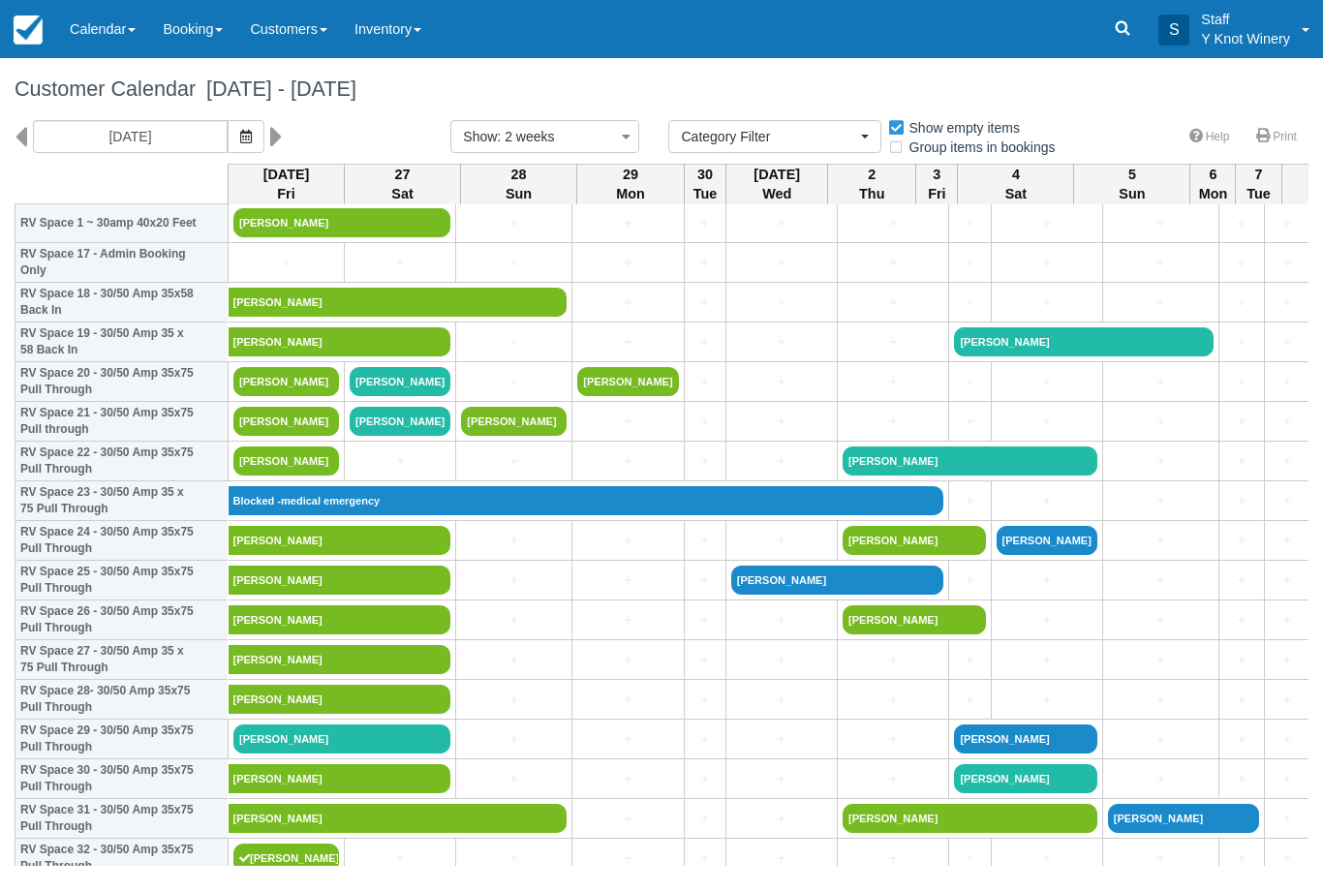
click at [335, 753] on link "[PERSON_NAME]" at bounding box center [341, 738] width 217 height 29
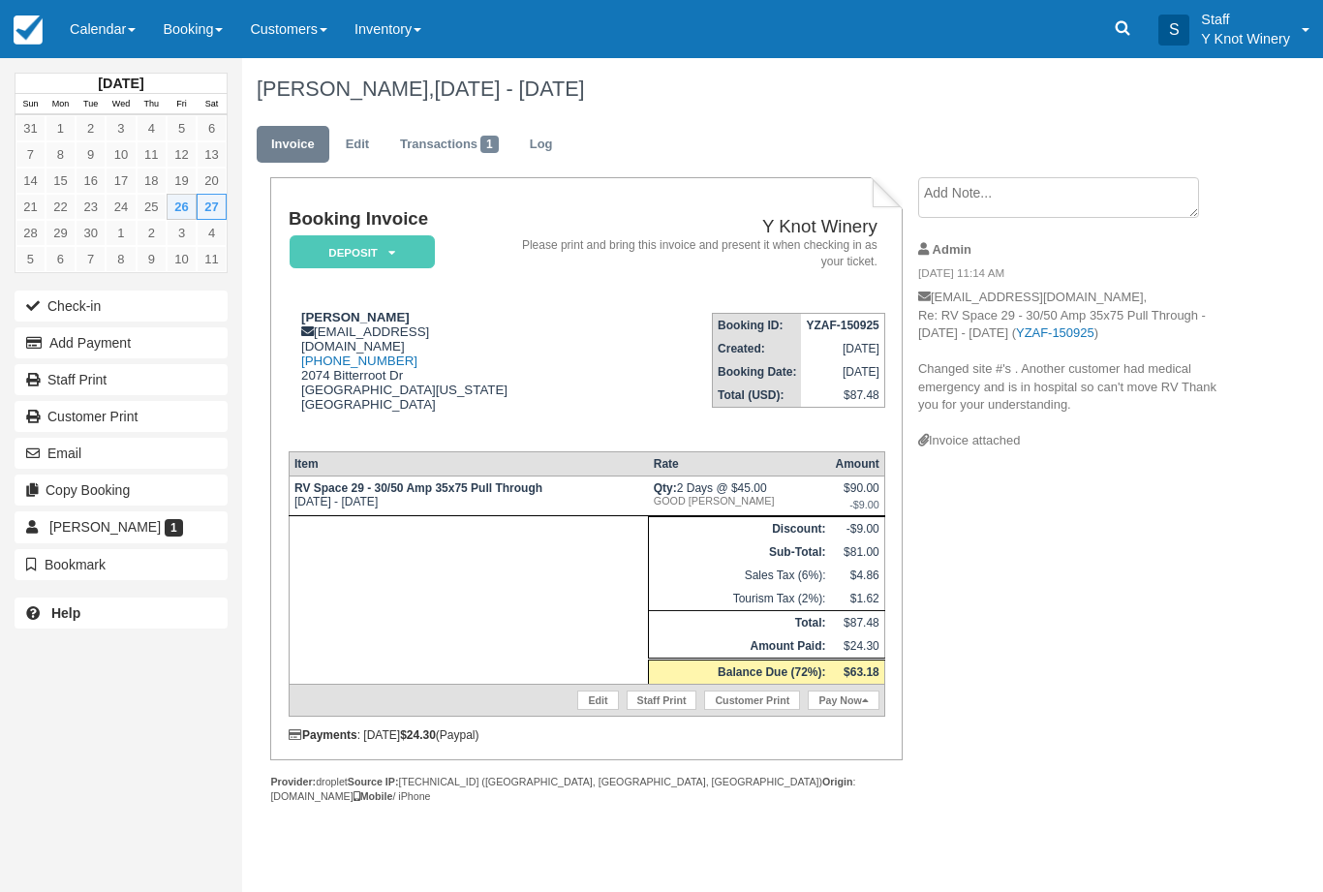
click at [92, 303] on button "Check-in" at bounding box center [121, 305] width 213 height 31
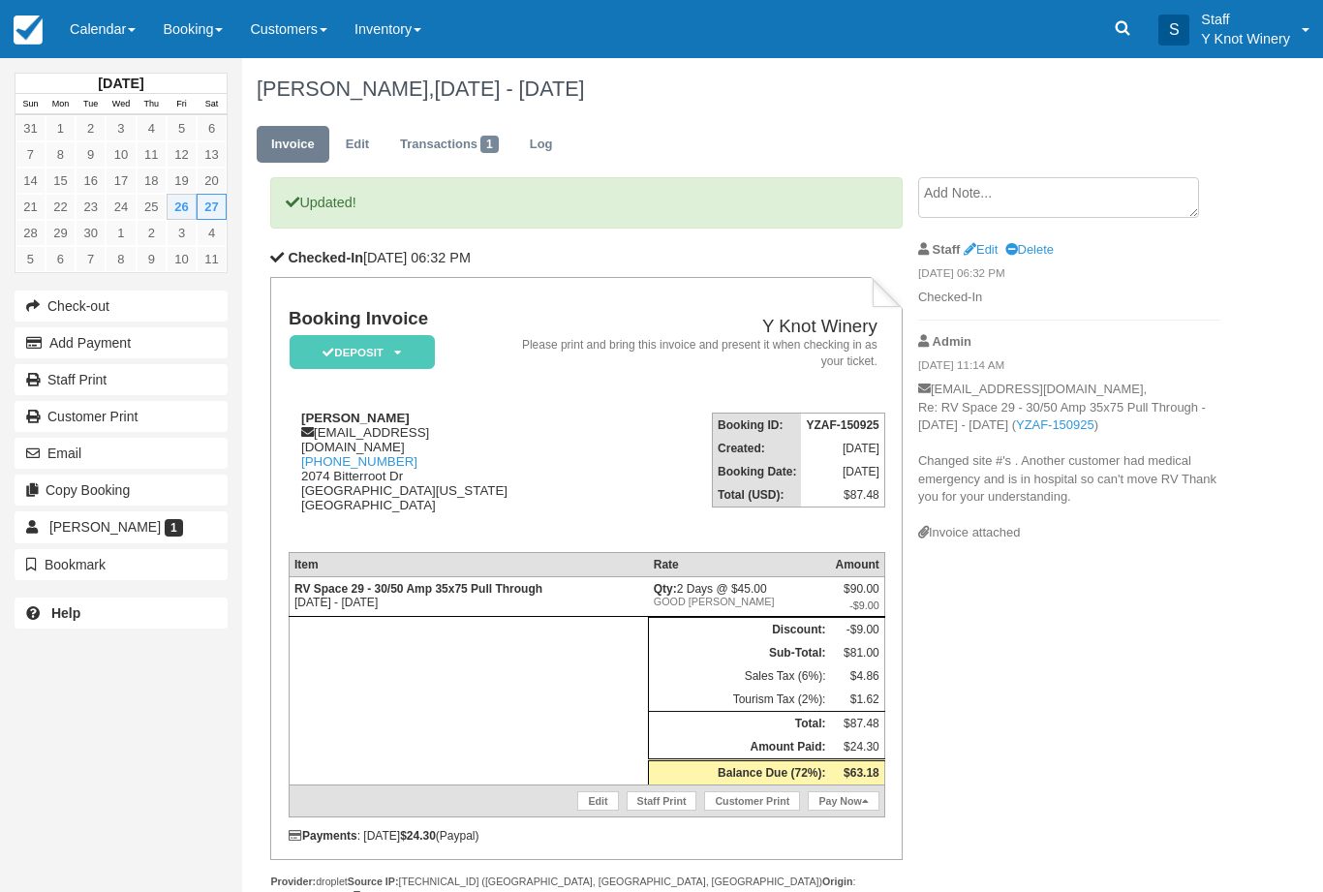
click at [836, 810] on link "Pay Now" at bounding box center [842, 800] width 71 height 19
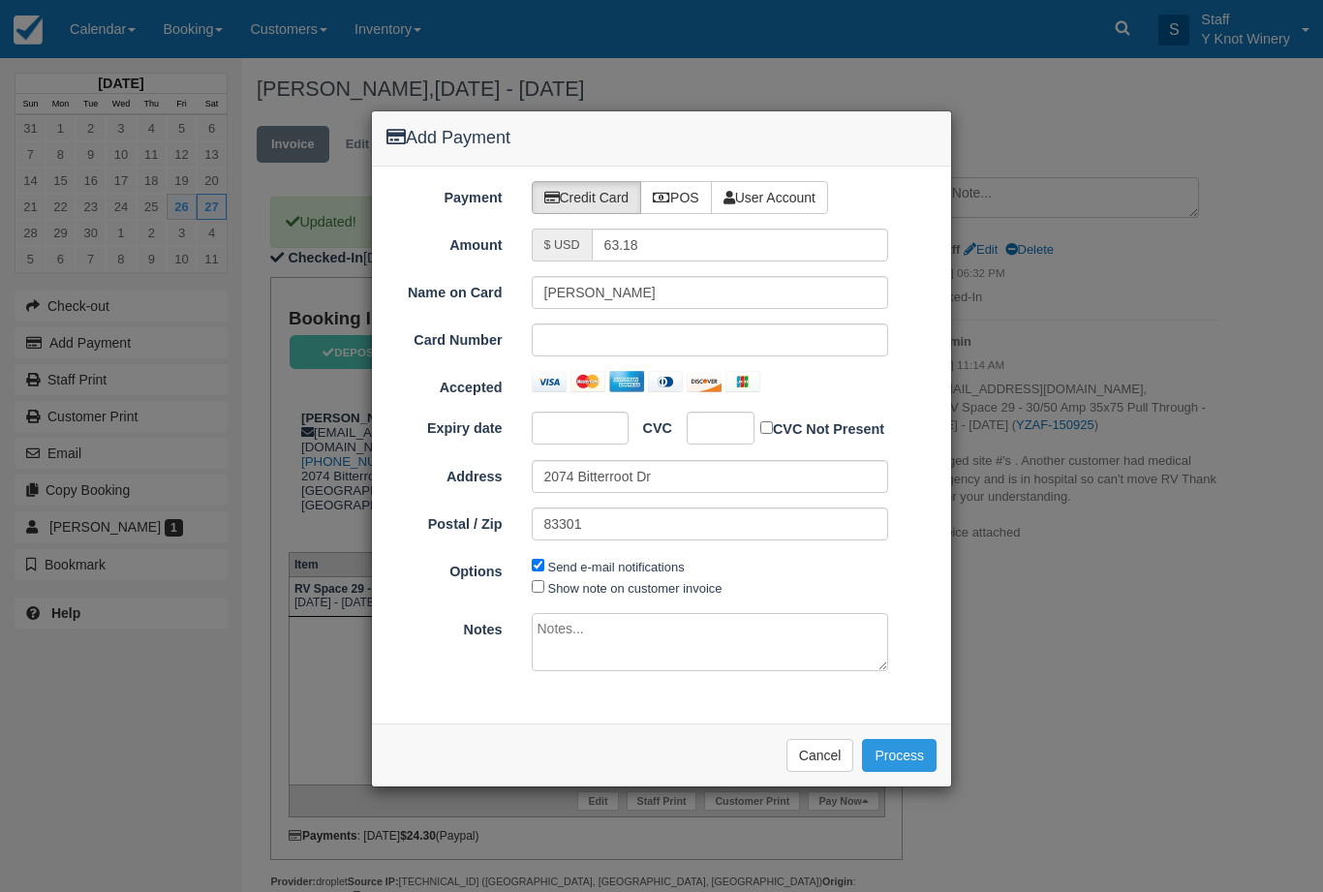
type input "[DATE]"
click at [685, 186] on label "POS" at bounding box center [676, 197] width 72 height 33
radio input "true"
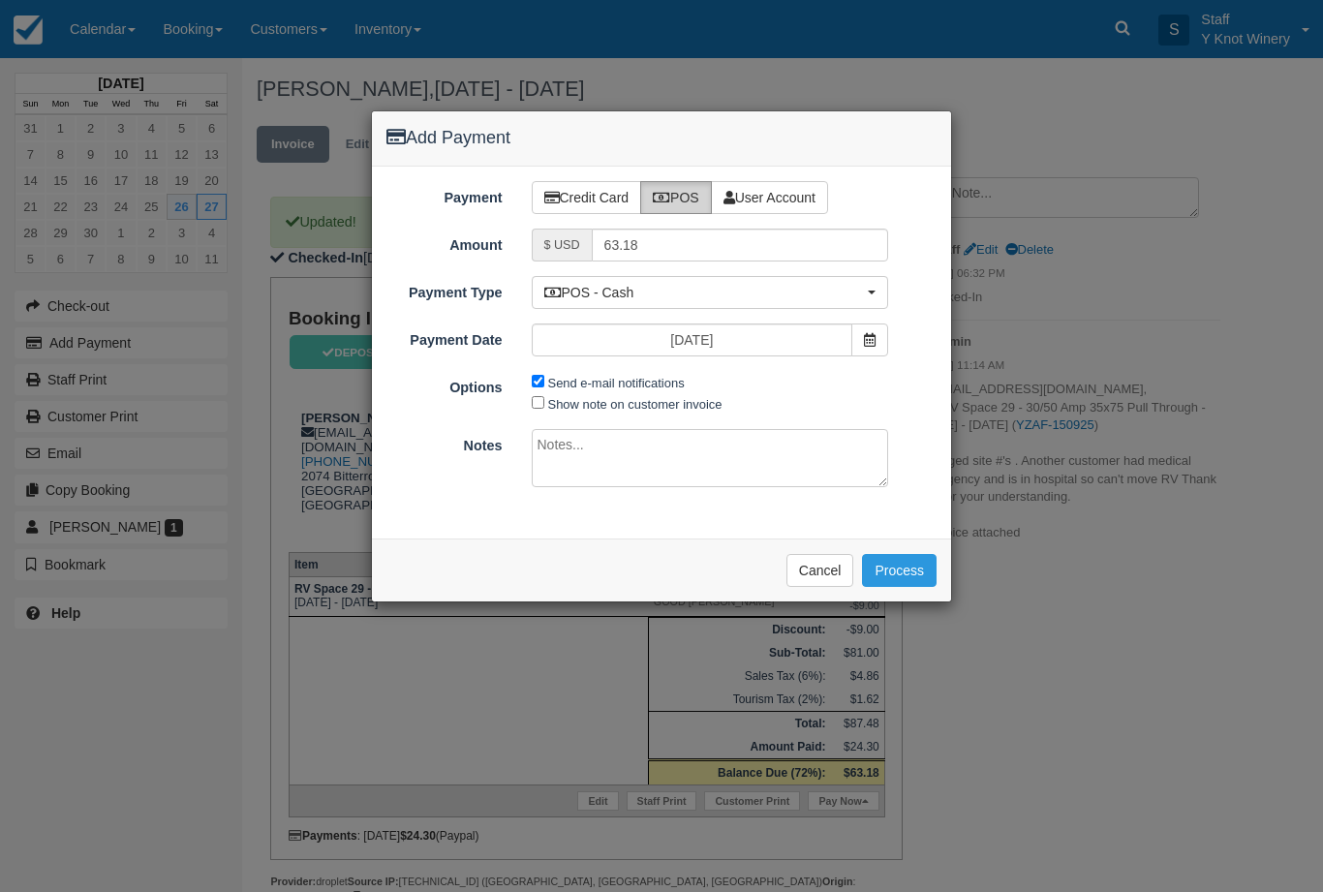
click at [901, 560] on button "Process" at bounding box center [899, 570] width 75 height 33
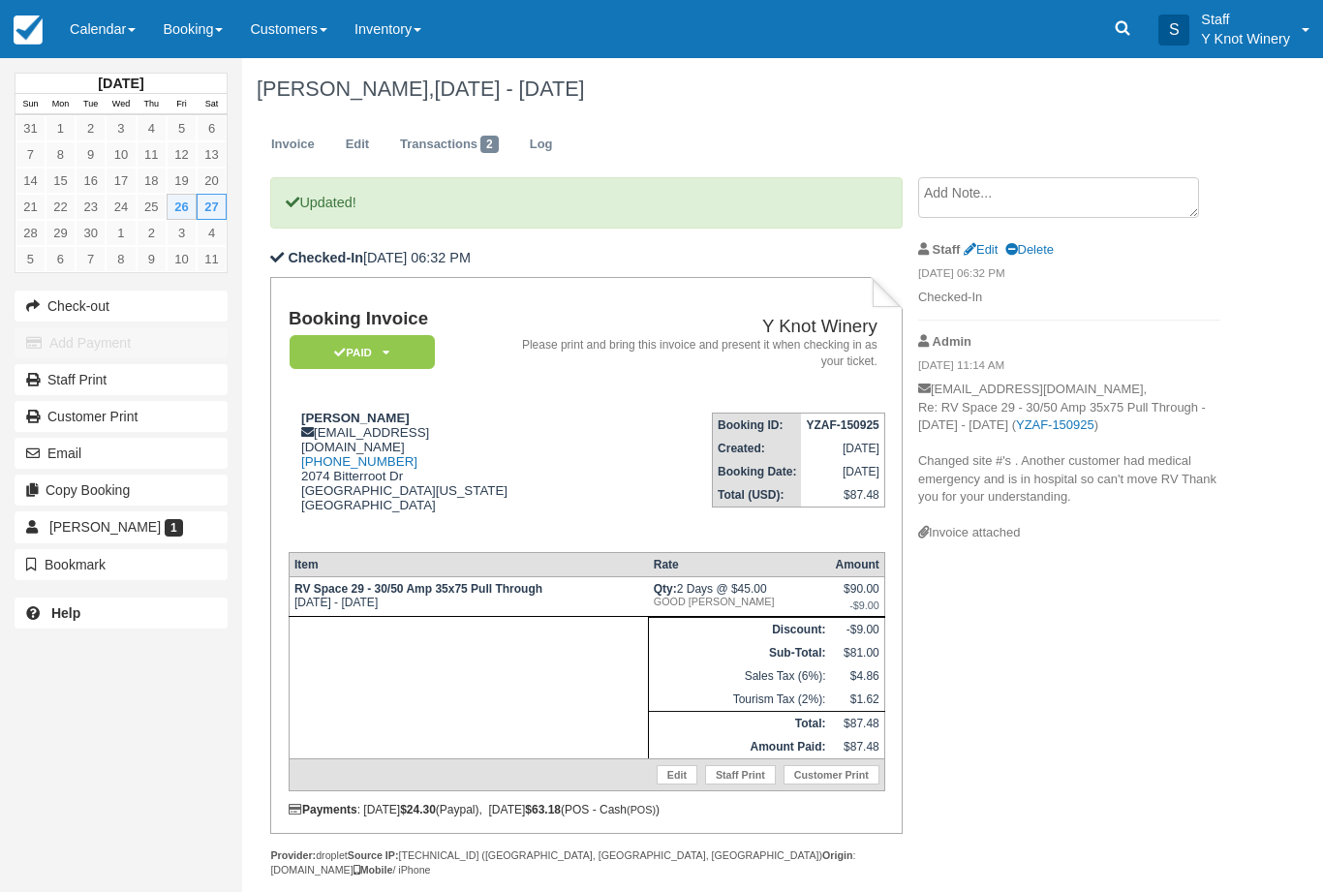
click at [99, 50] on link "Calendar" at bounding box center [102, 29] width 93 height 58
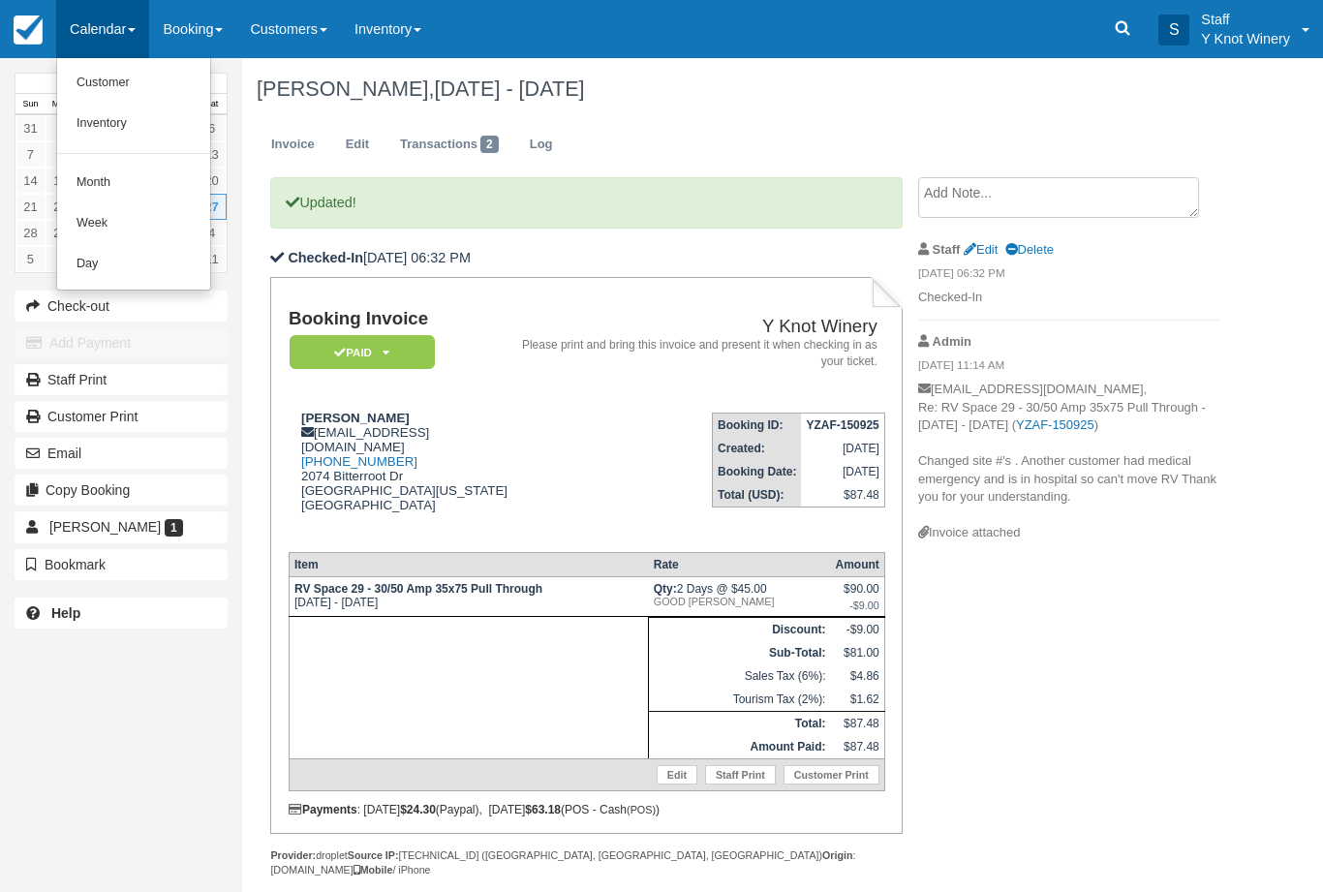
click at [115, 89] on link "Customer" at bounding box center [133, 83] width 153 height 41
